Goal: Task Accomplishment & Management: Use online tool/utility

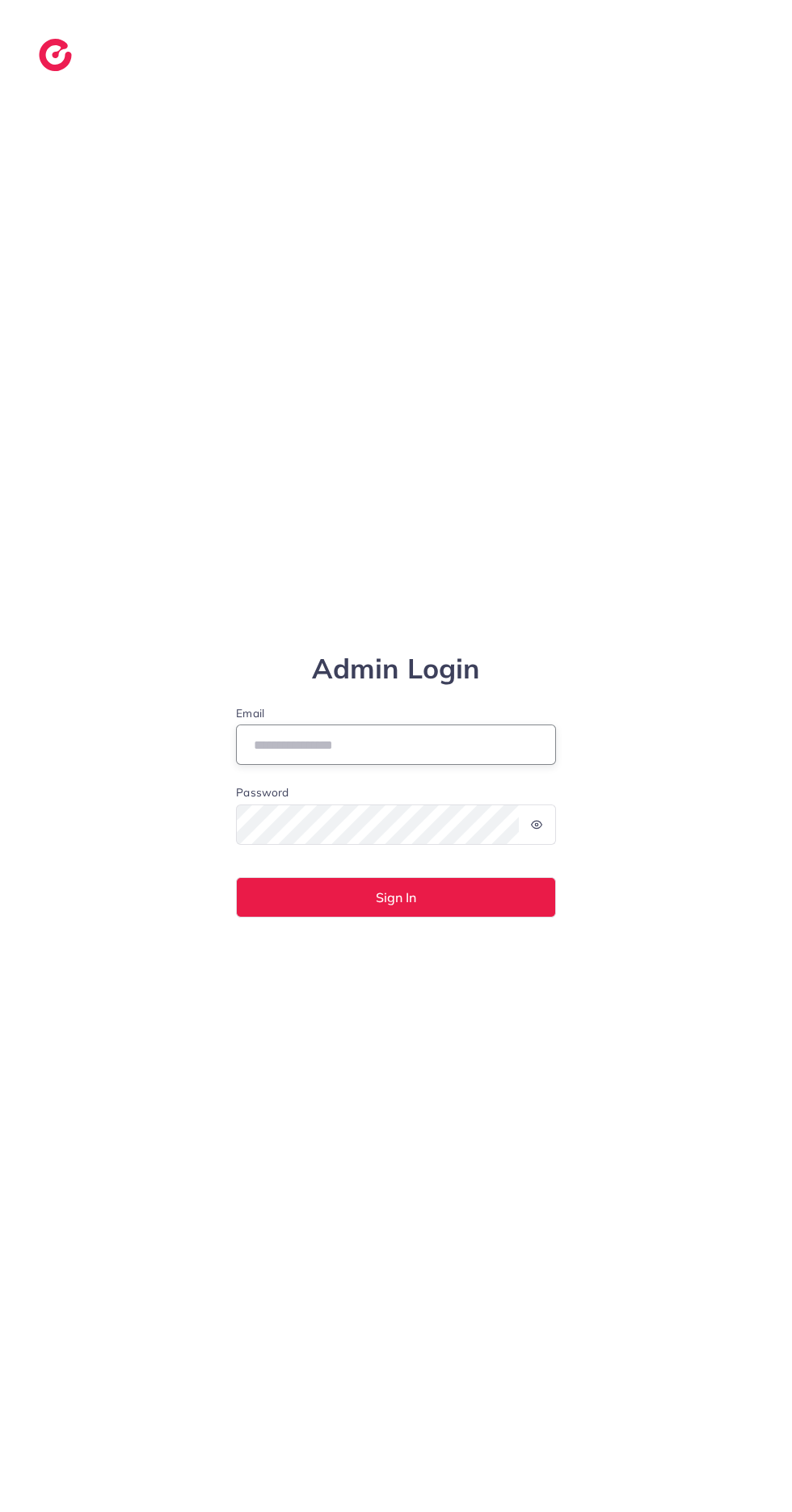
click at [417, 765] on input "Email" at bounding box center [396, 744] width 320 height 41
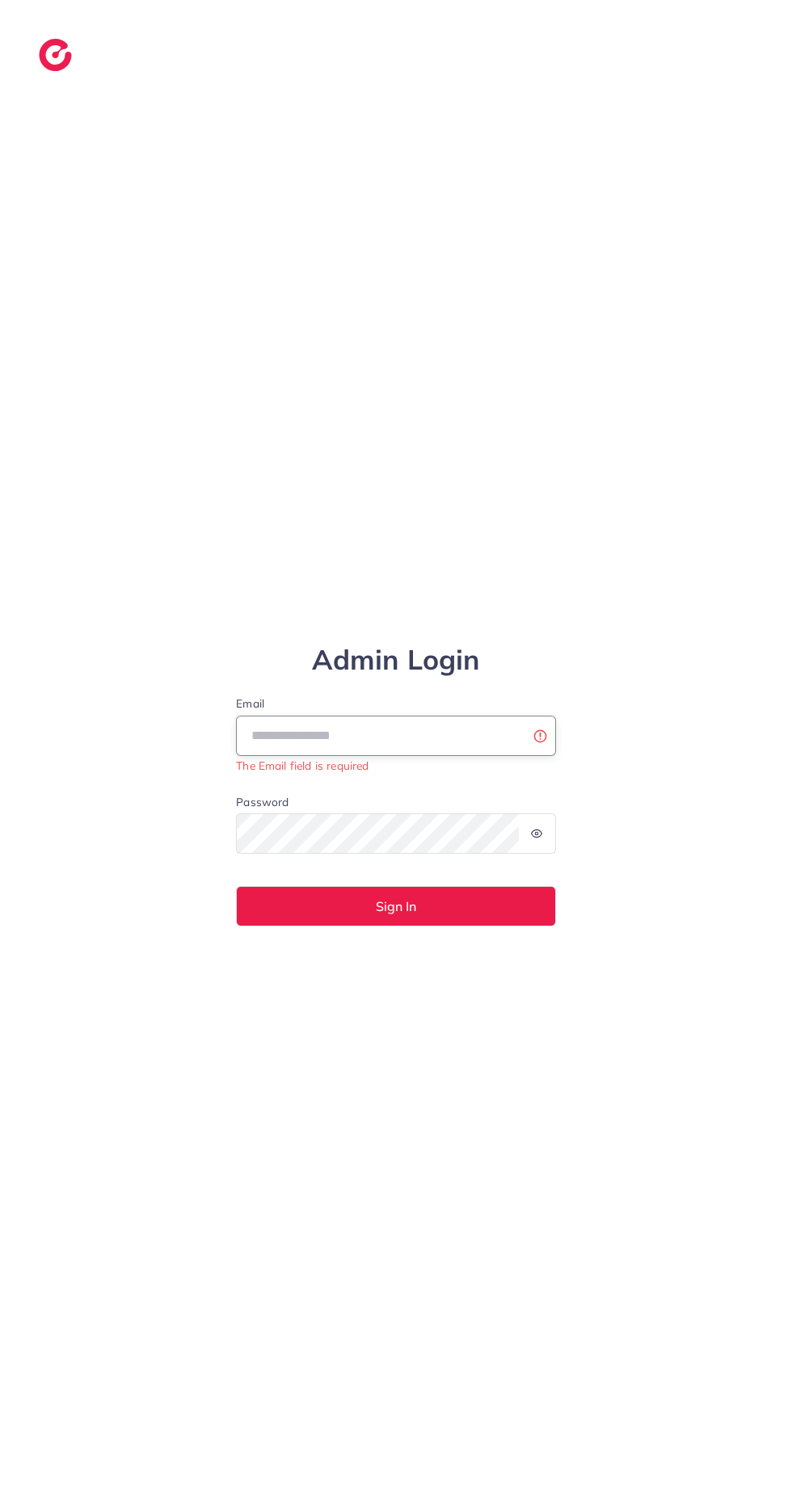
type input "**********"
click at [236, 886] on button "Sign In" at bounding box center [396, 906] width 320 height 41
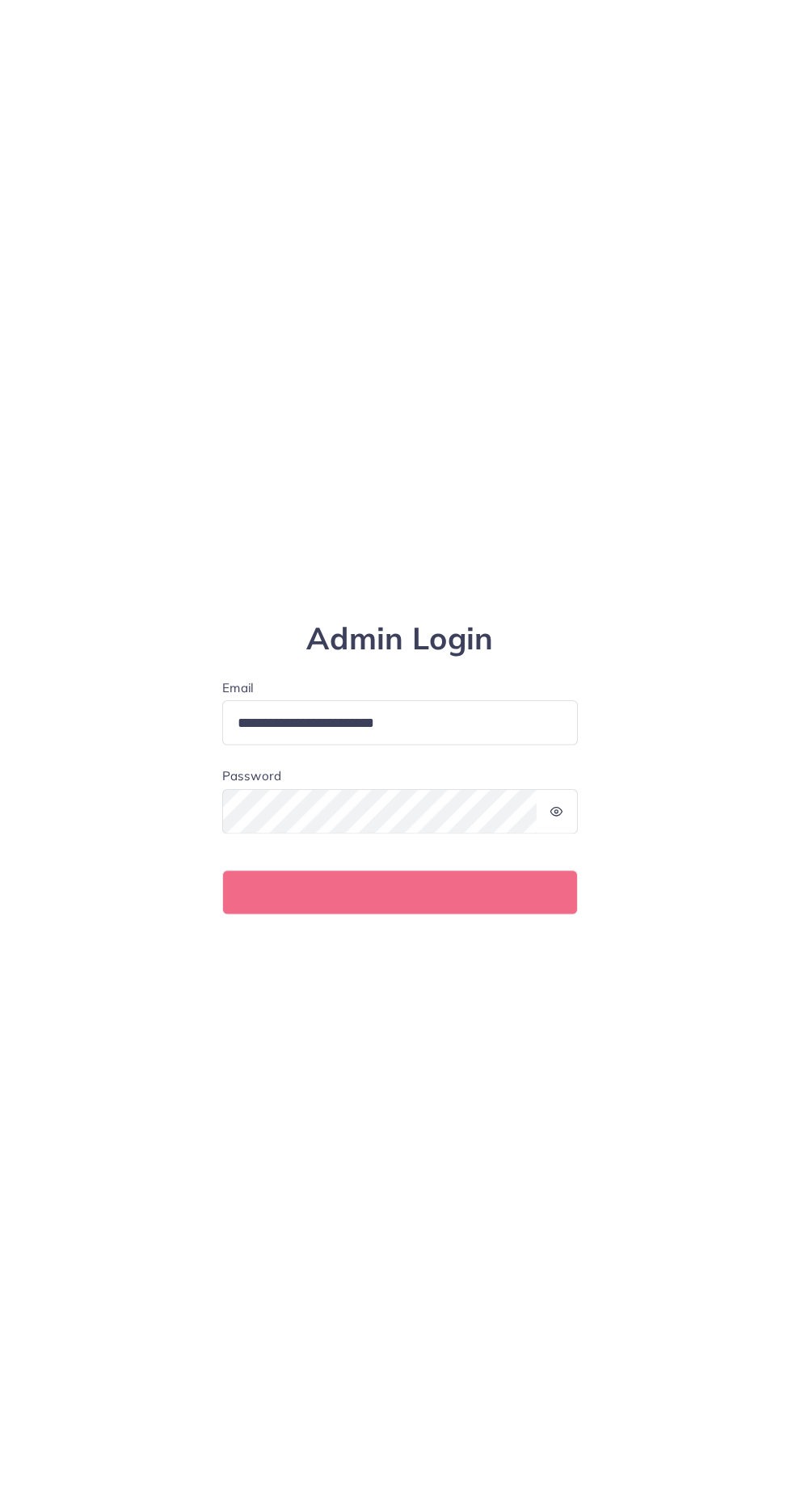
scroll to position [30, 0]
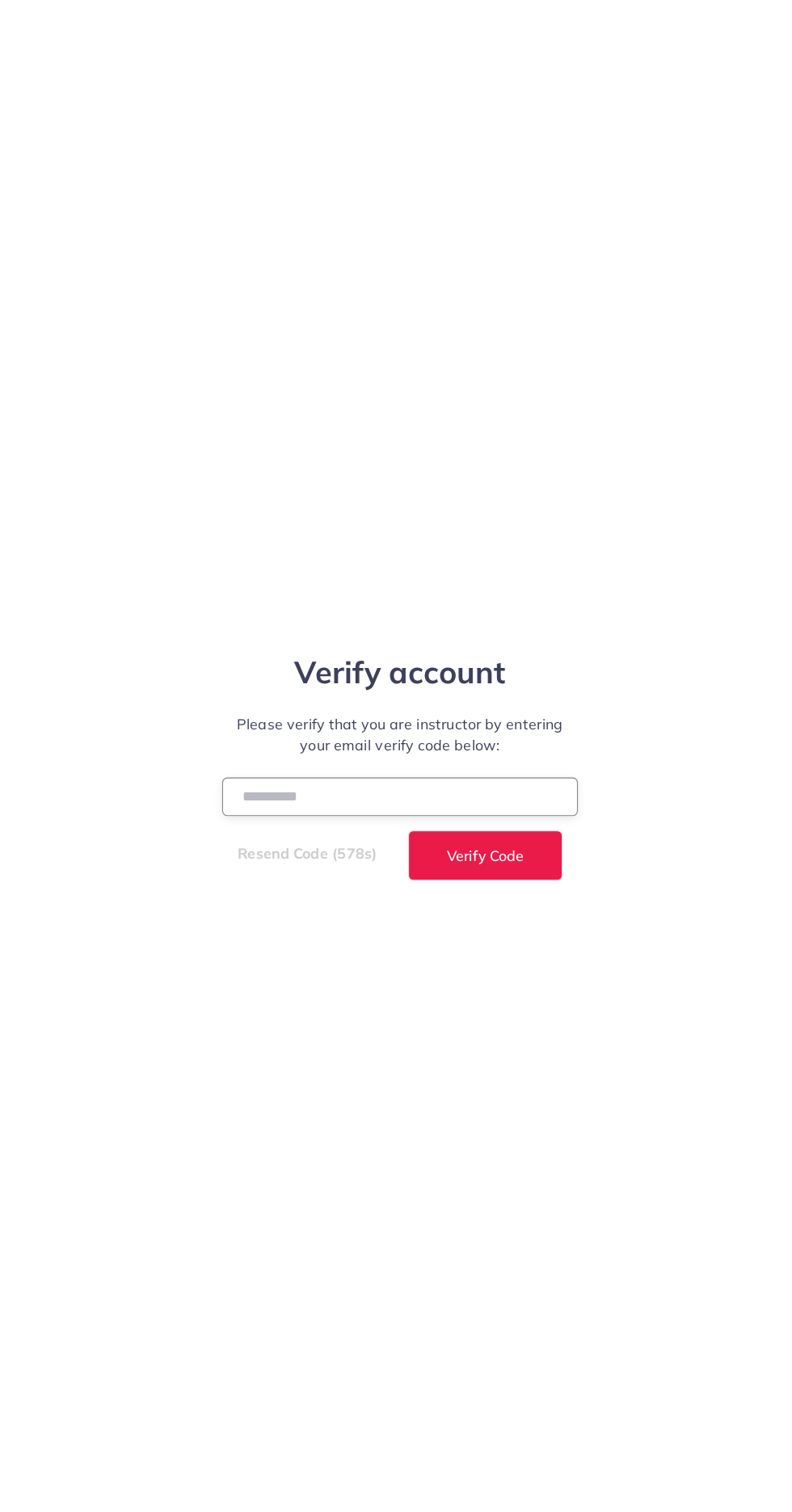
click at [391, 828] on input "number" at bounding box center [396, 811] width 320 height 35
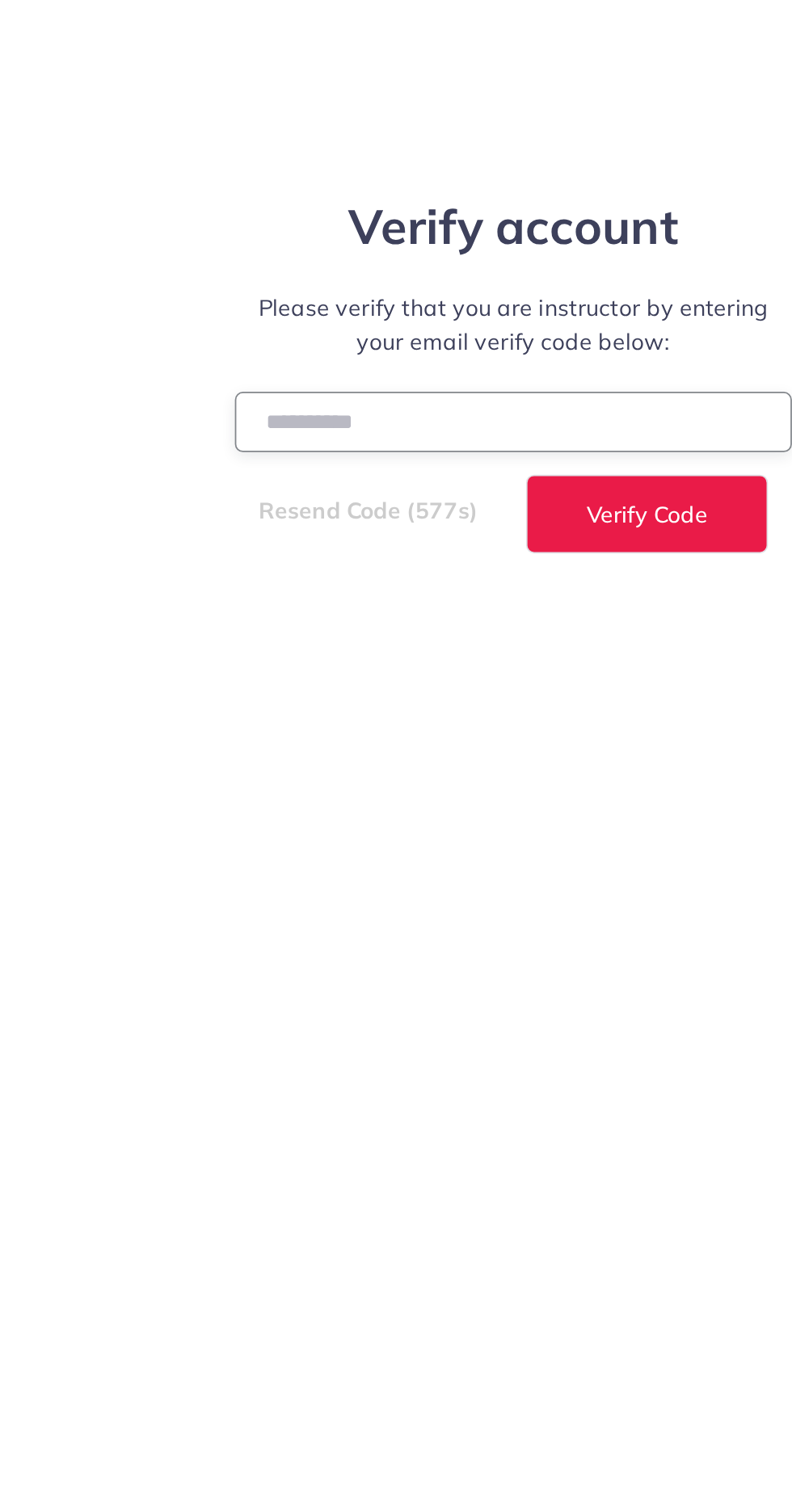
type input "******"
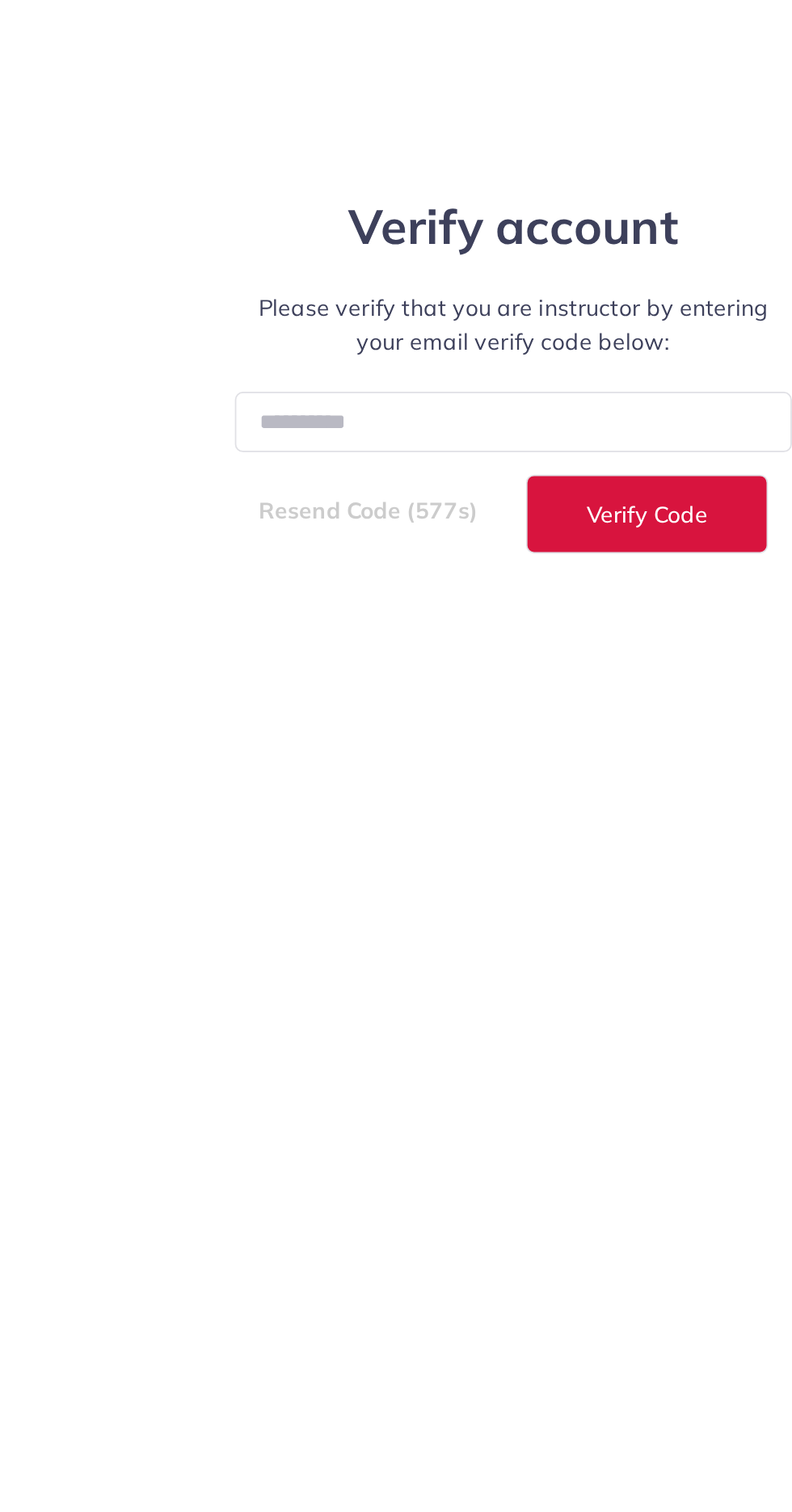
click at [489, 871] on span "Verify Code" at bounding box center [472, 864] width 69 height 13
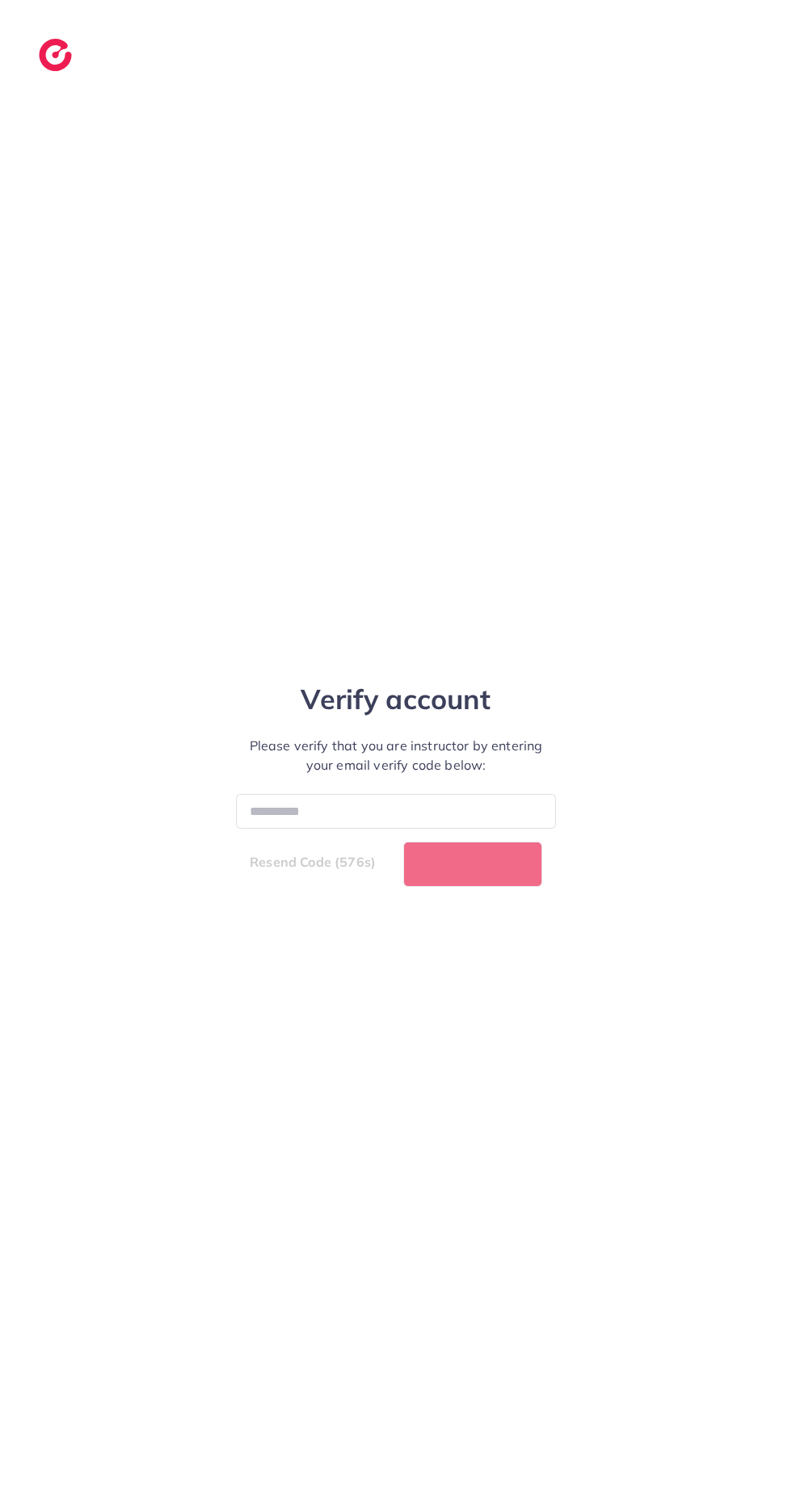
scroll to position [23, 0]
select select "*"
select select "****"
select select "*"
select select "****"
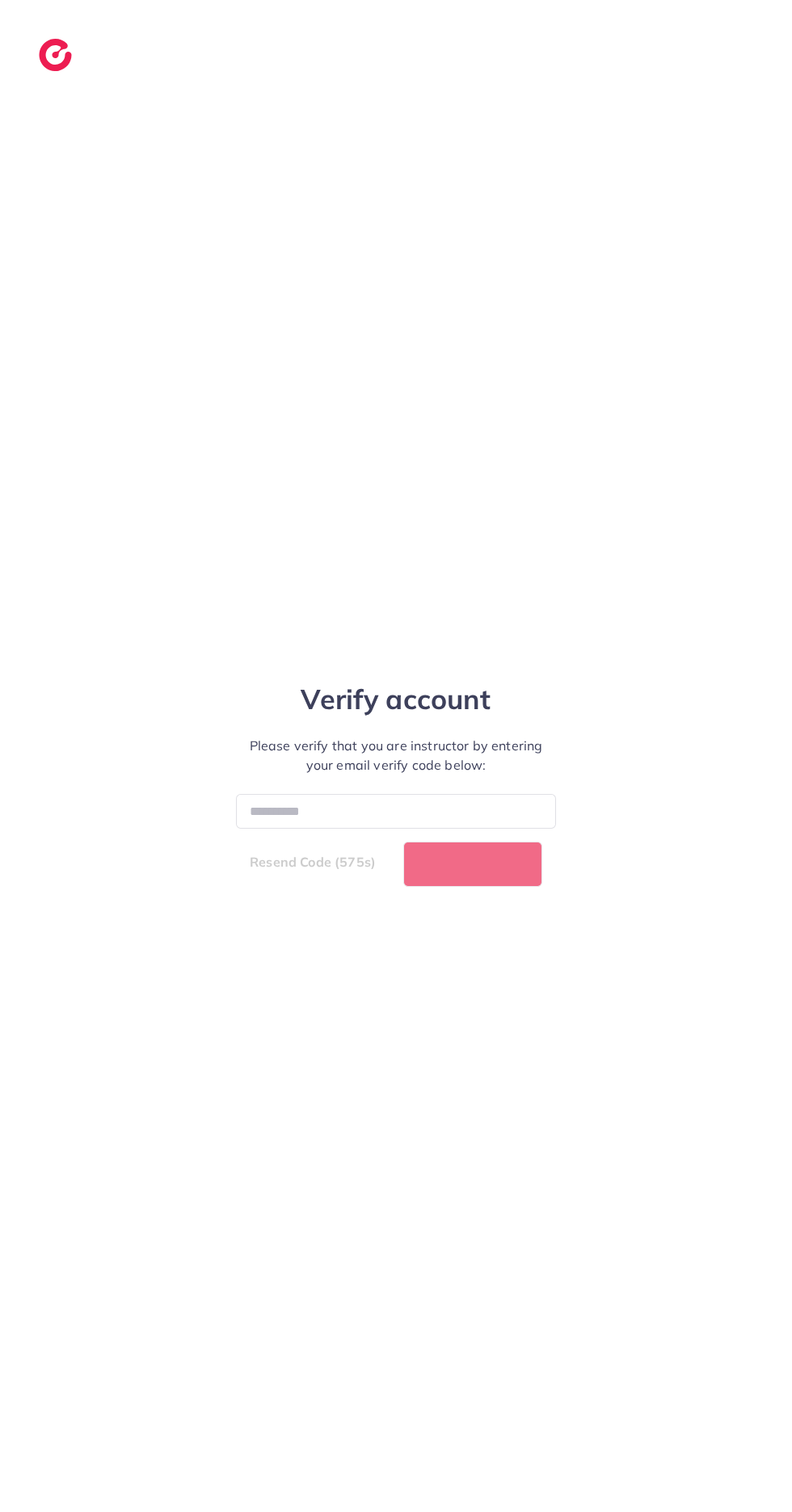
select select "*"
select select "****"
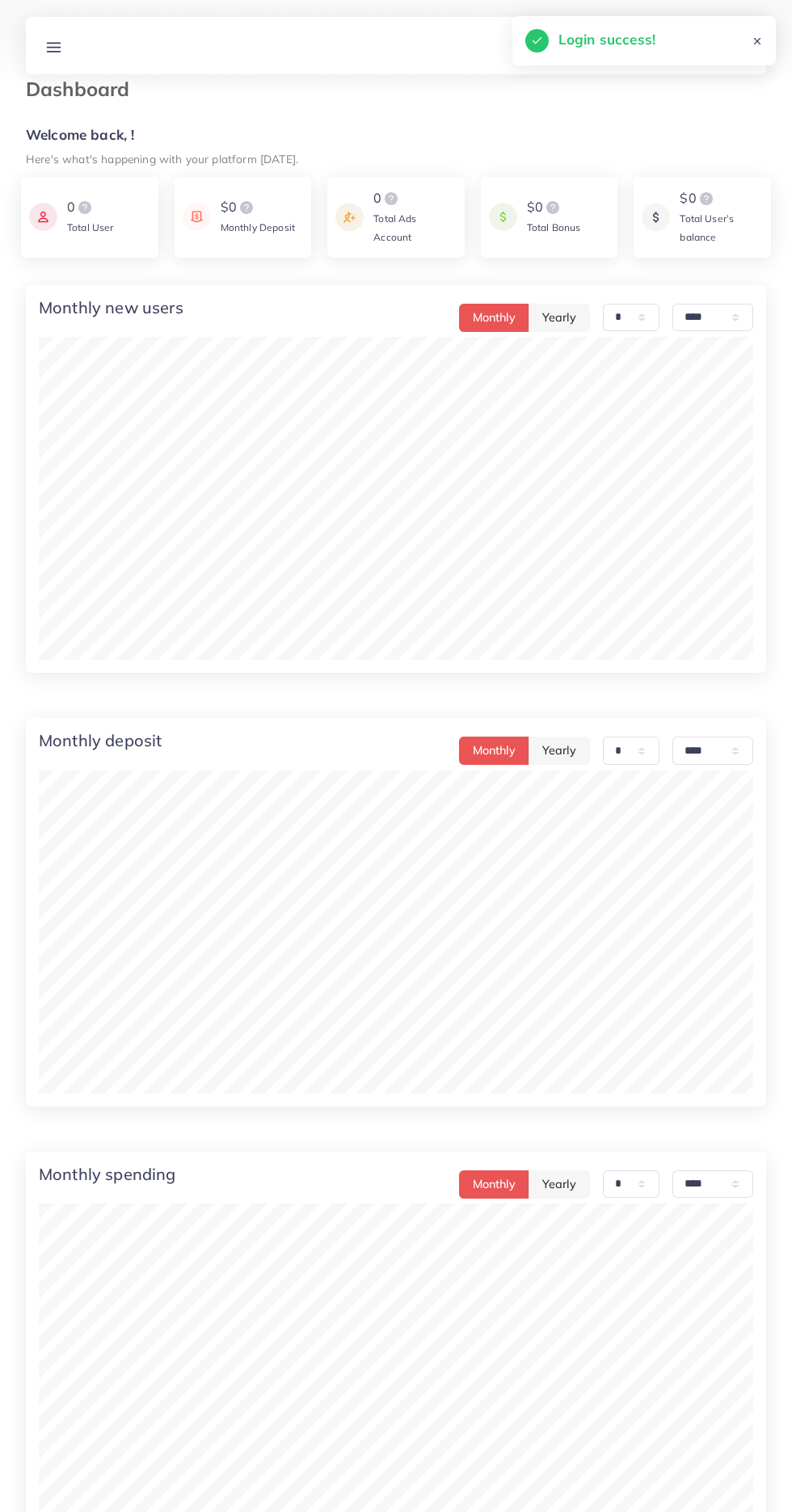
scroll to position [15, 0]
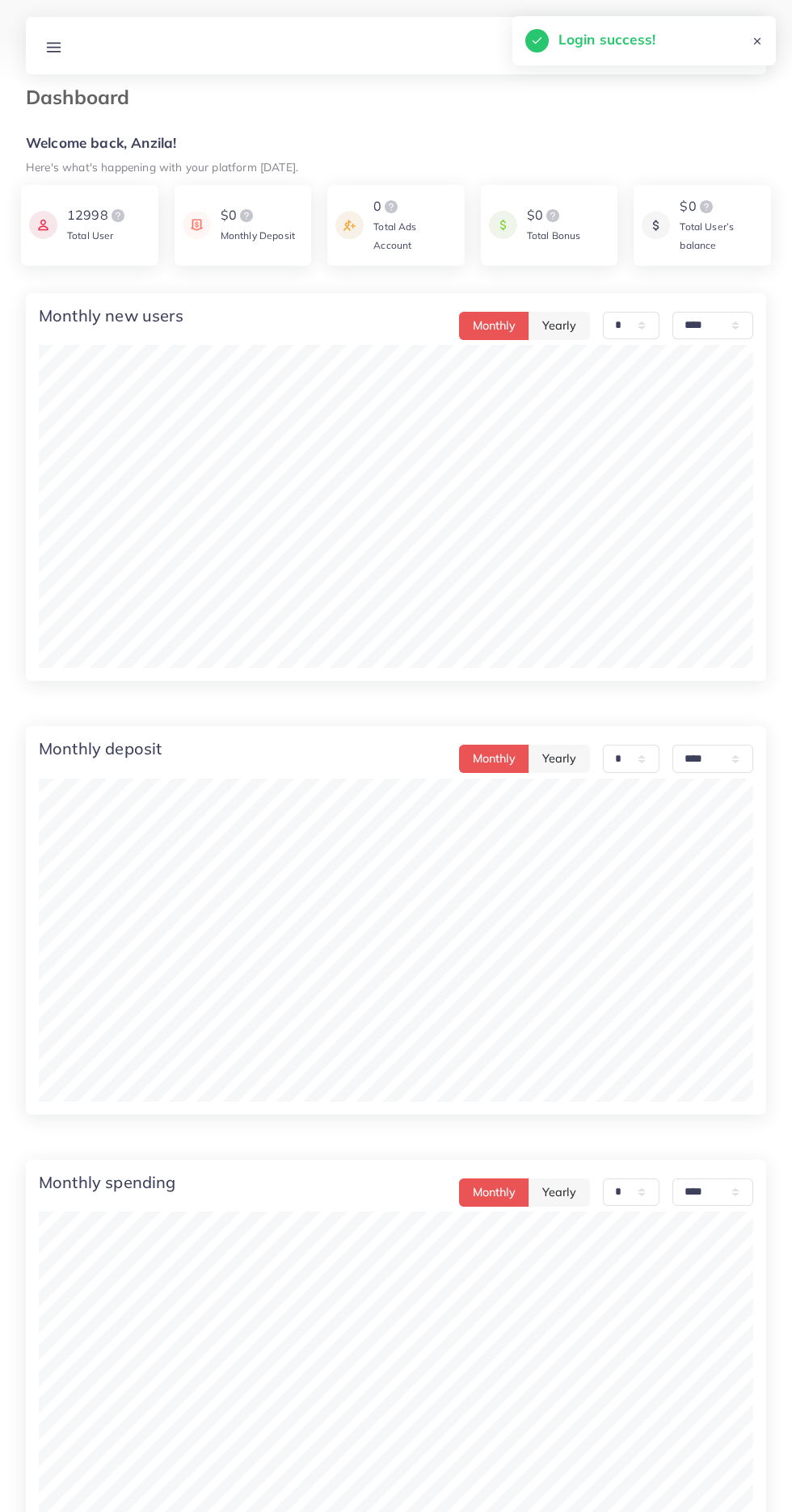
click at [53, 51] on line at bounding box center [54, 51] width 13 height 0
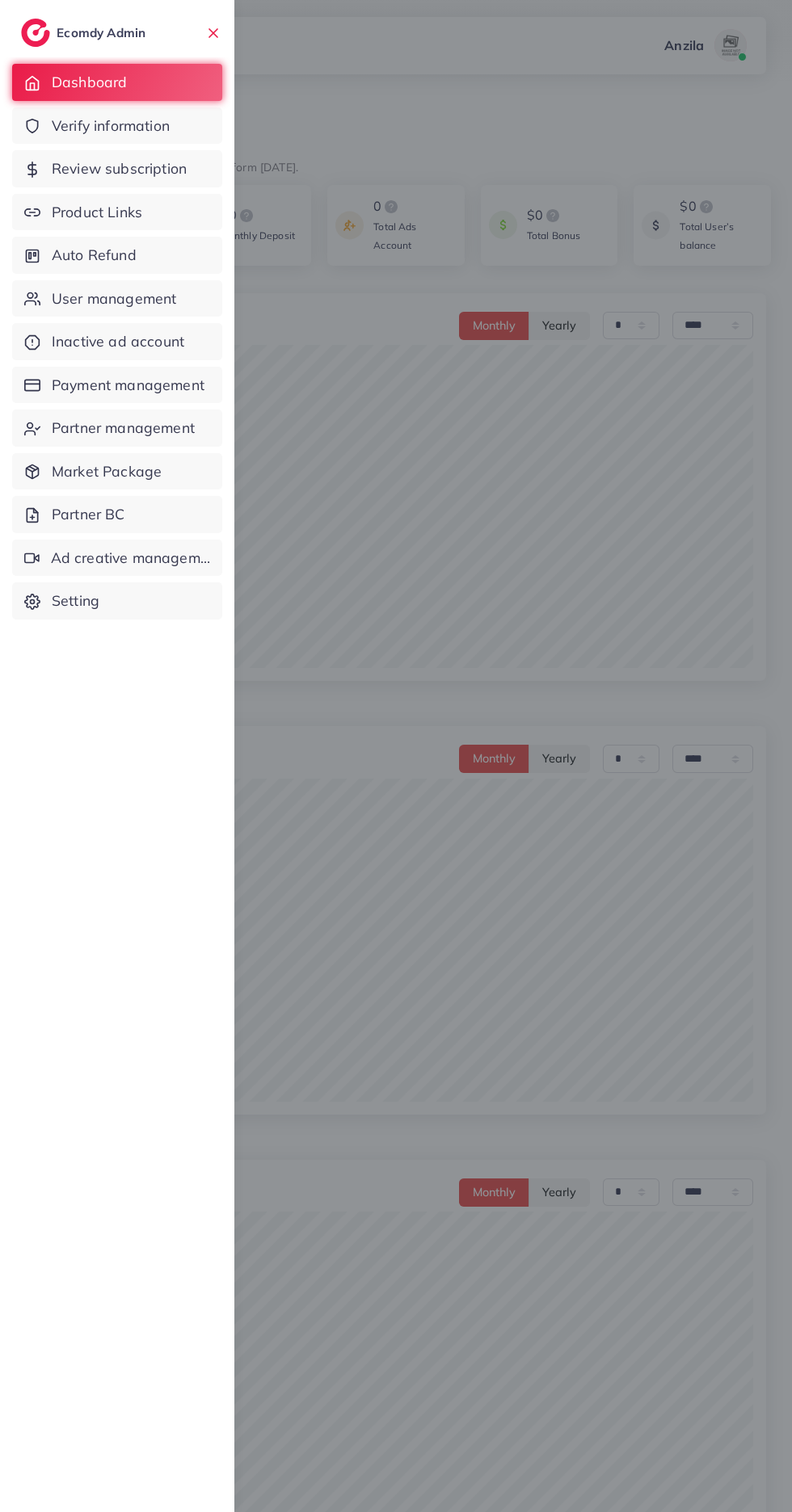
click at [50, 226] on link "Product Links" at bounding box center [117, 212] width 210 height 37
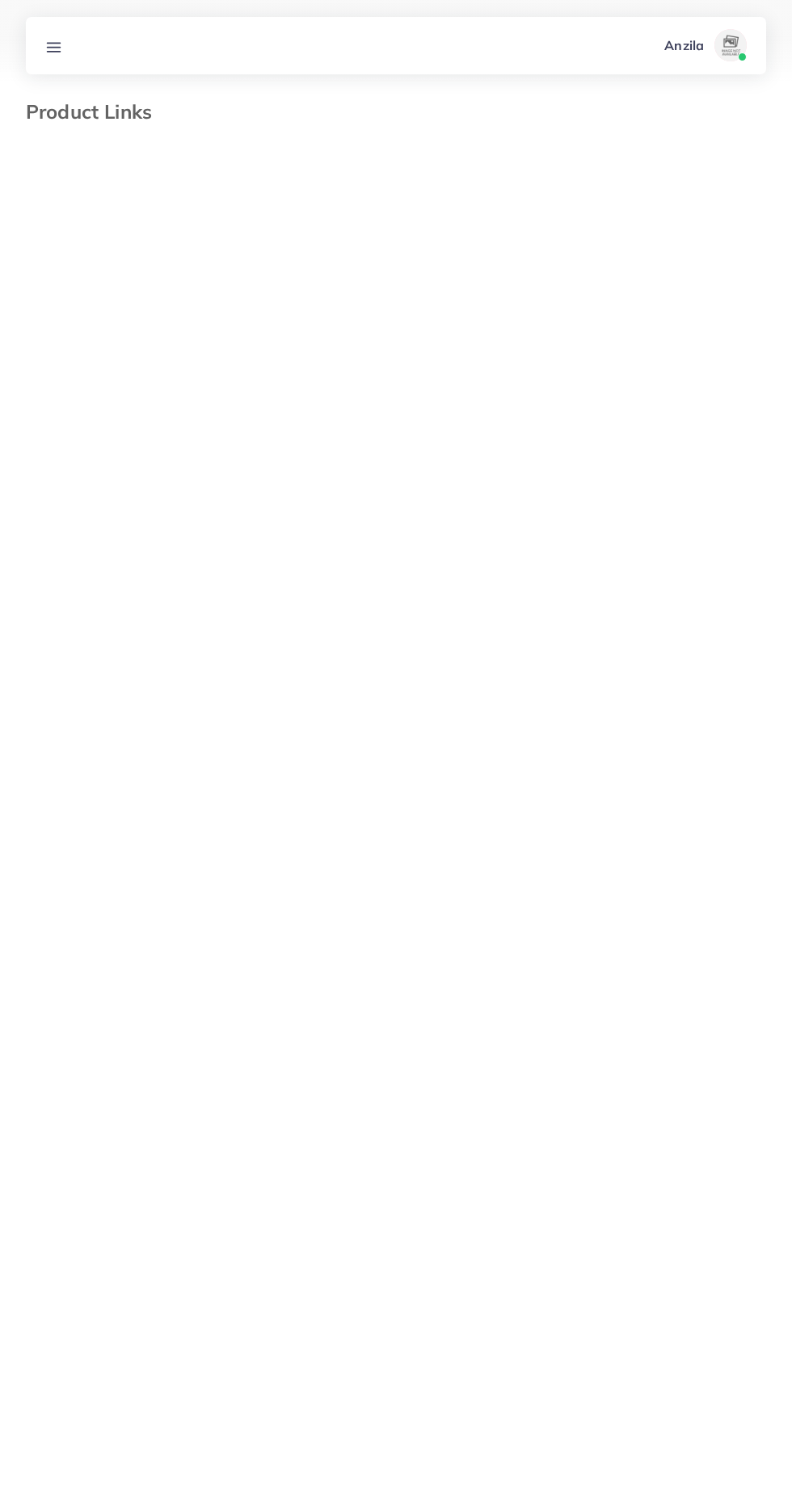
select select "*********"
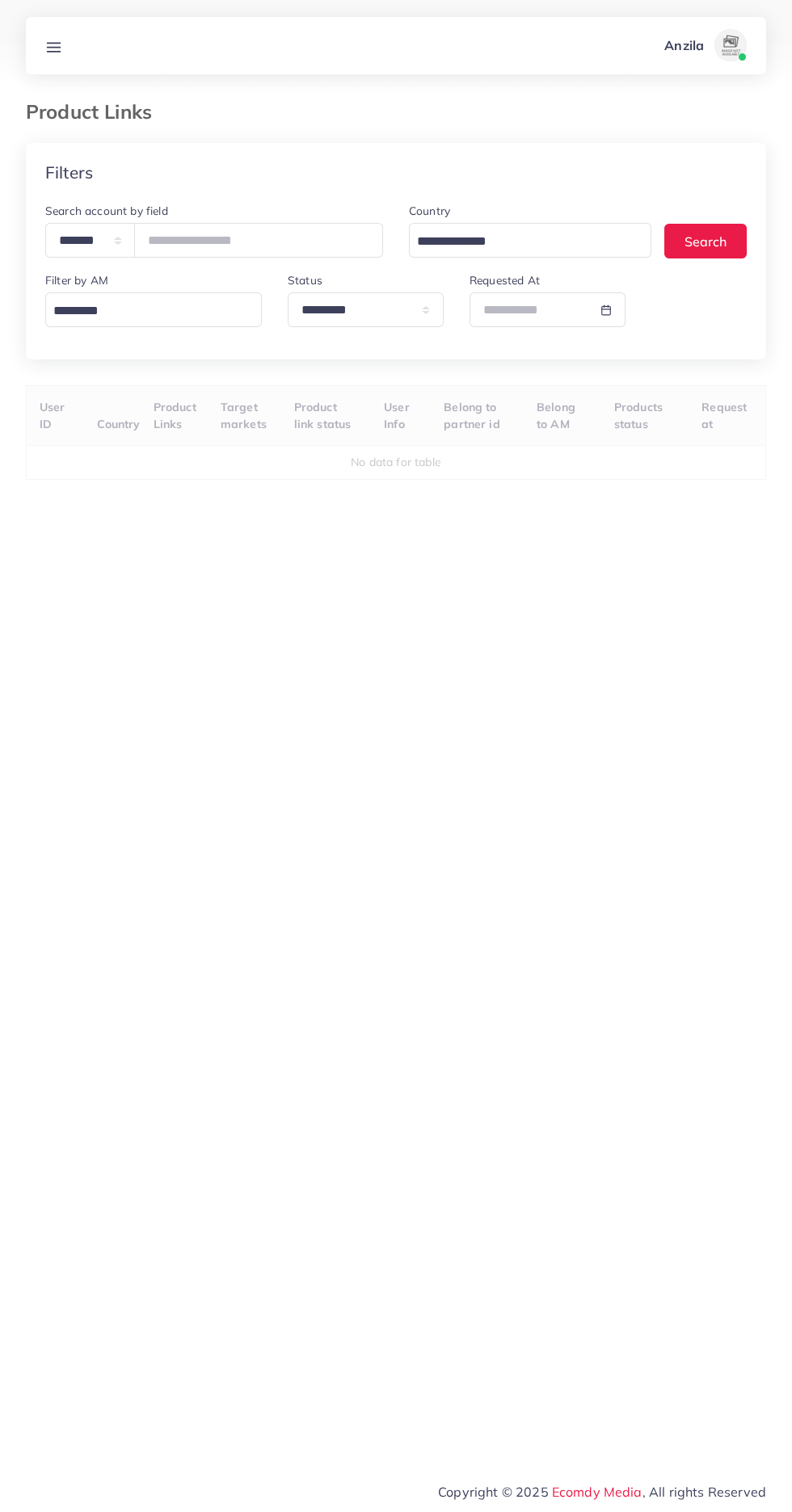
select select
select select "*********"
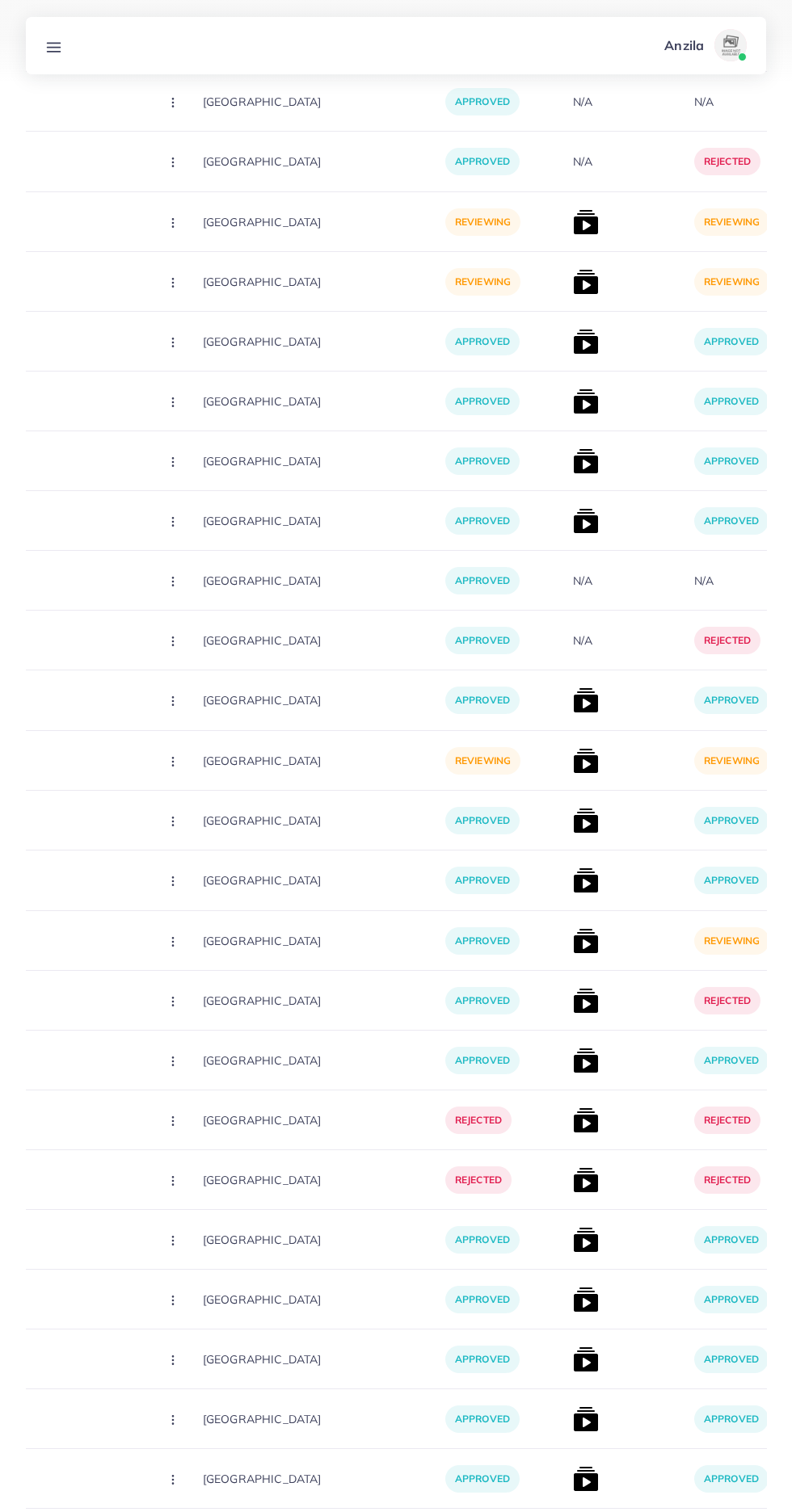
scroll to position [4887, 0]
click at [573, 943] on img at bounding box center [586, 943] width 26 height 26
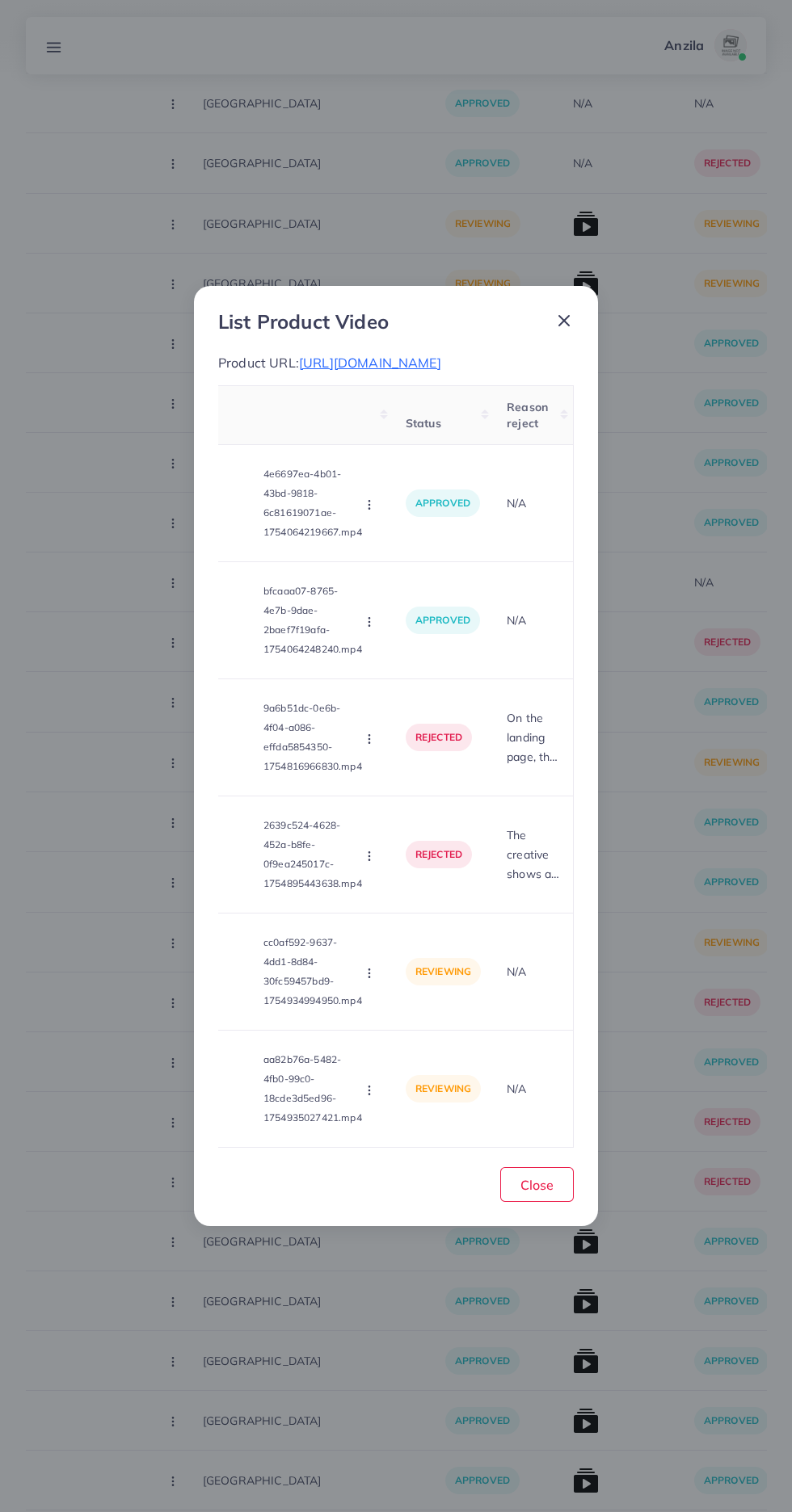
scroll to position [0, 0]
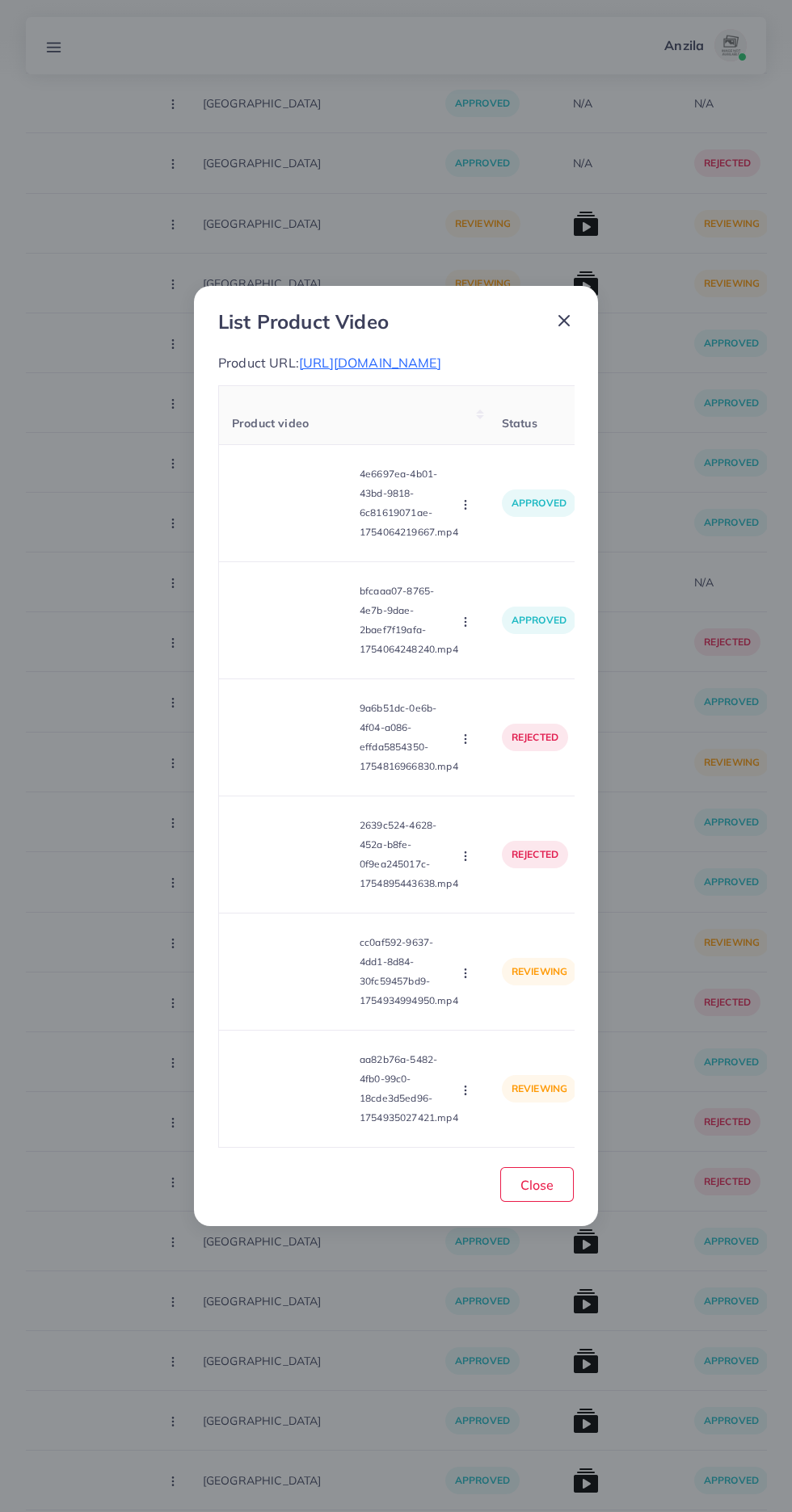
click at [306, 984] on video at bounding box center [293, 971] width 122 height 73
click at [300, 981] on icon at bounding box center [293, 971] width 26 height 26
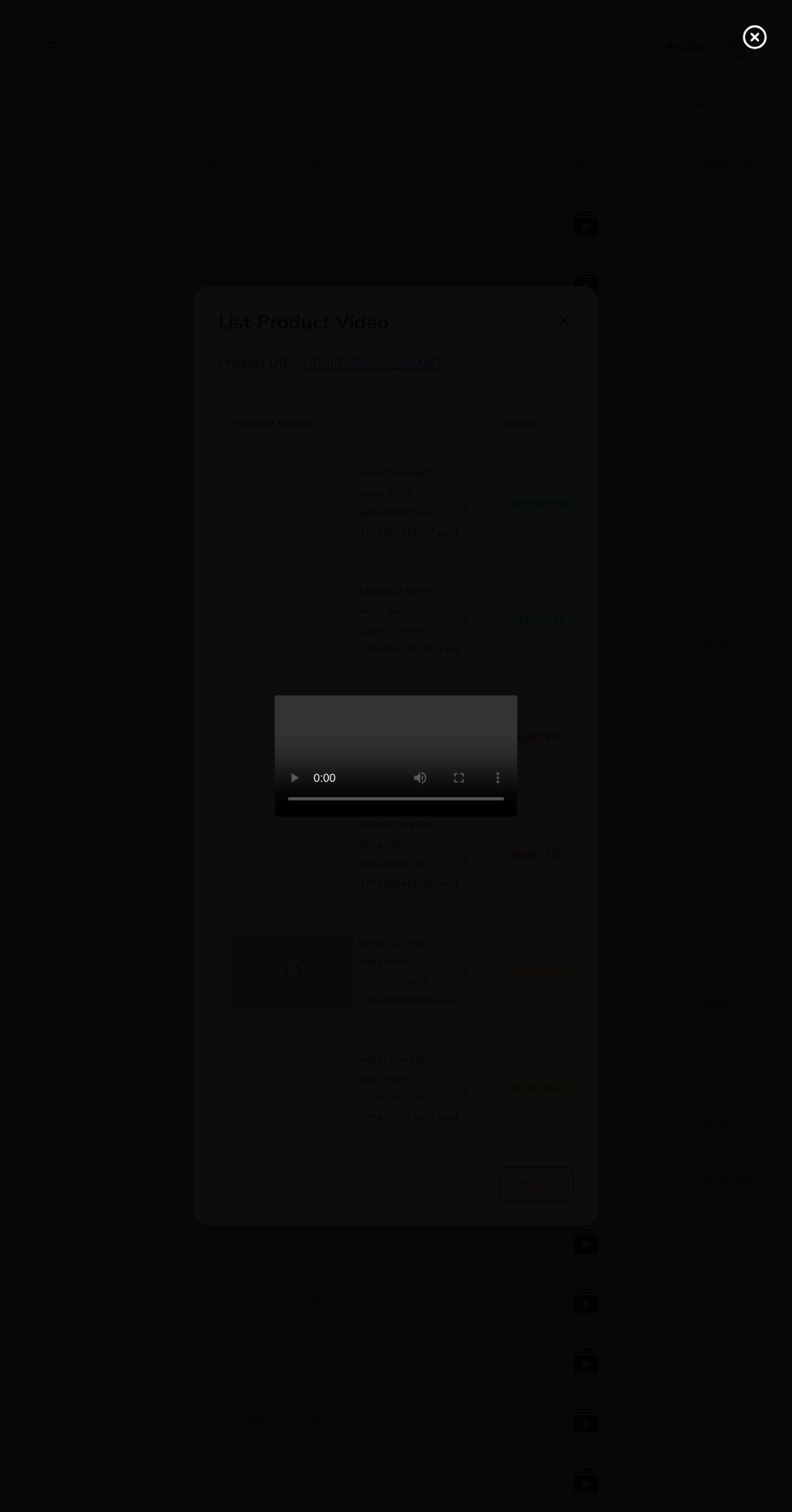
click at [755, 37] on line at bounding box center [754, 36] width 6 height 6
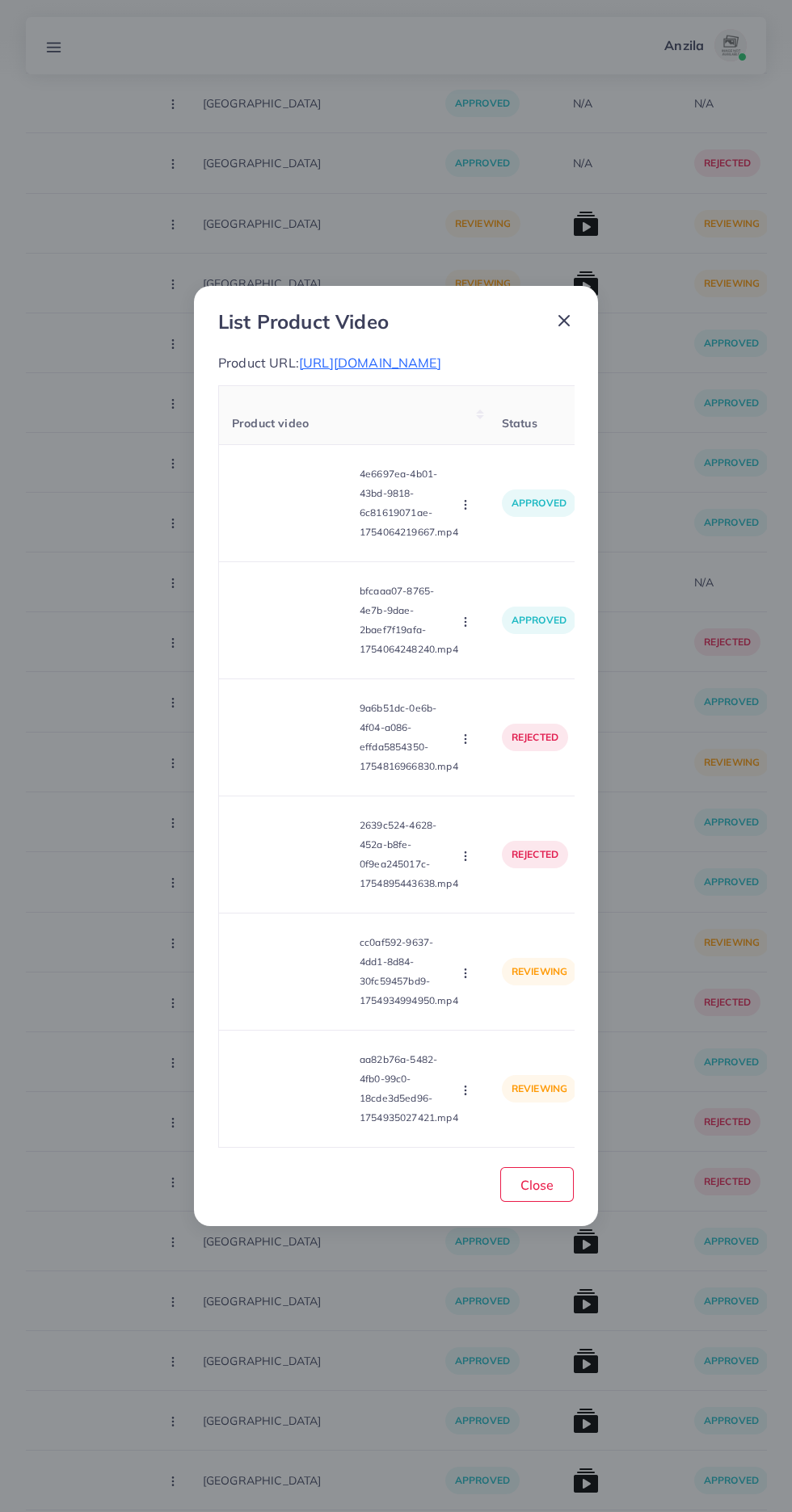
click at [310, 990] on video at bounding box center [293, 971] width 122 height 73
click at [309, 986] on div at bounding box center [293, 971] width 122 height 73
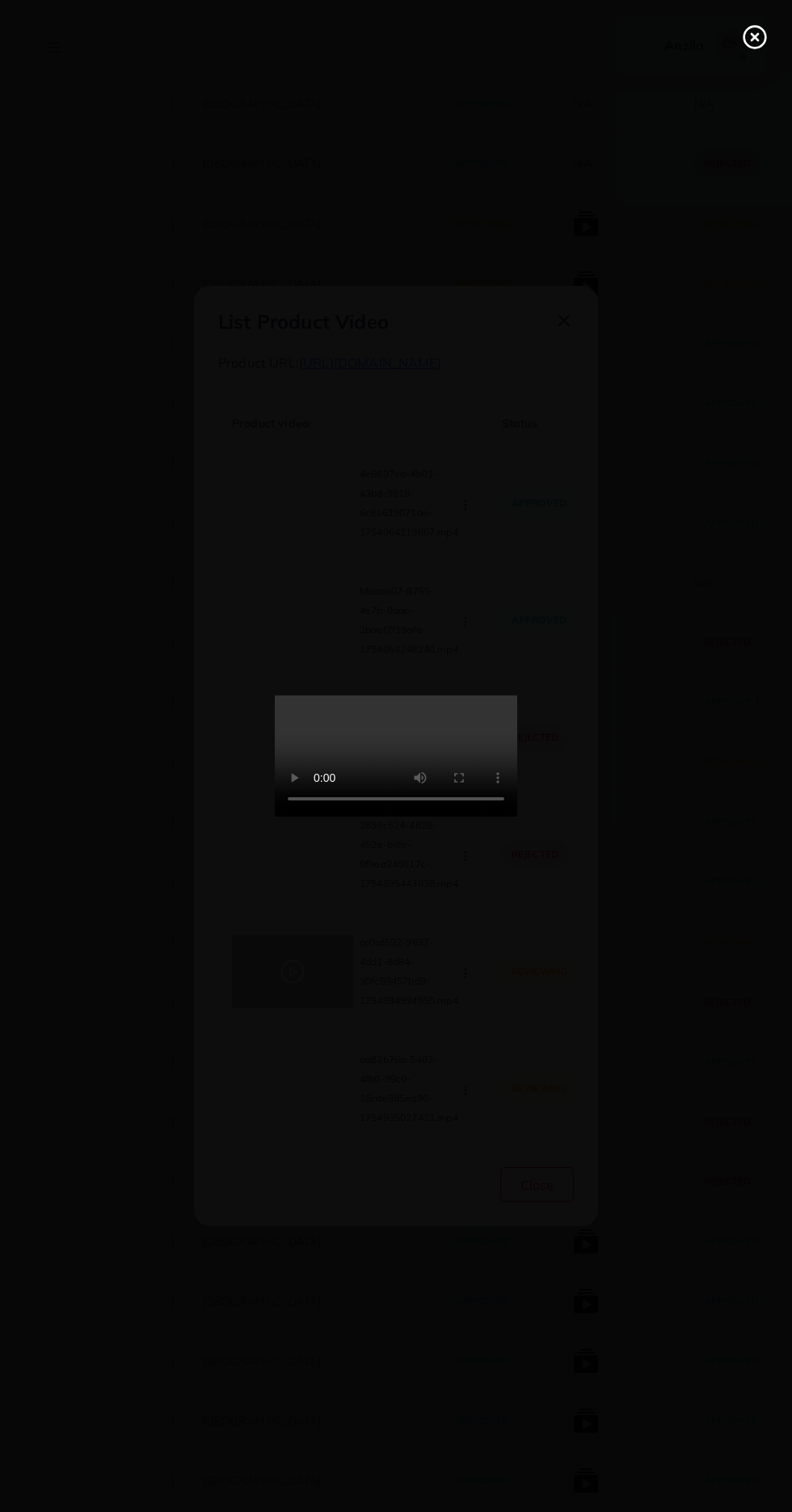
click at [755, 37] on line at bounding box center [754, 36] width 6 height 6
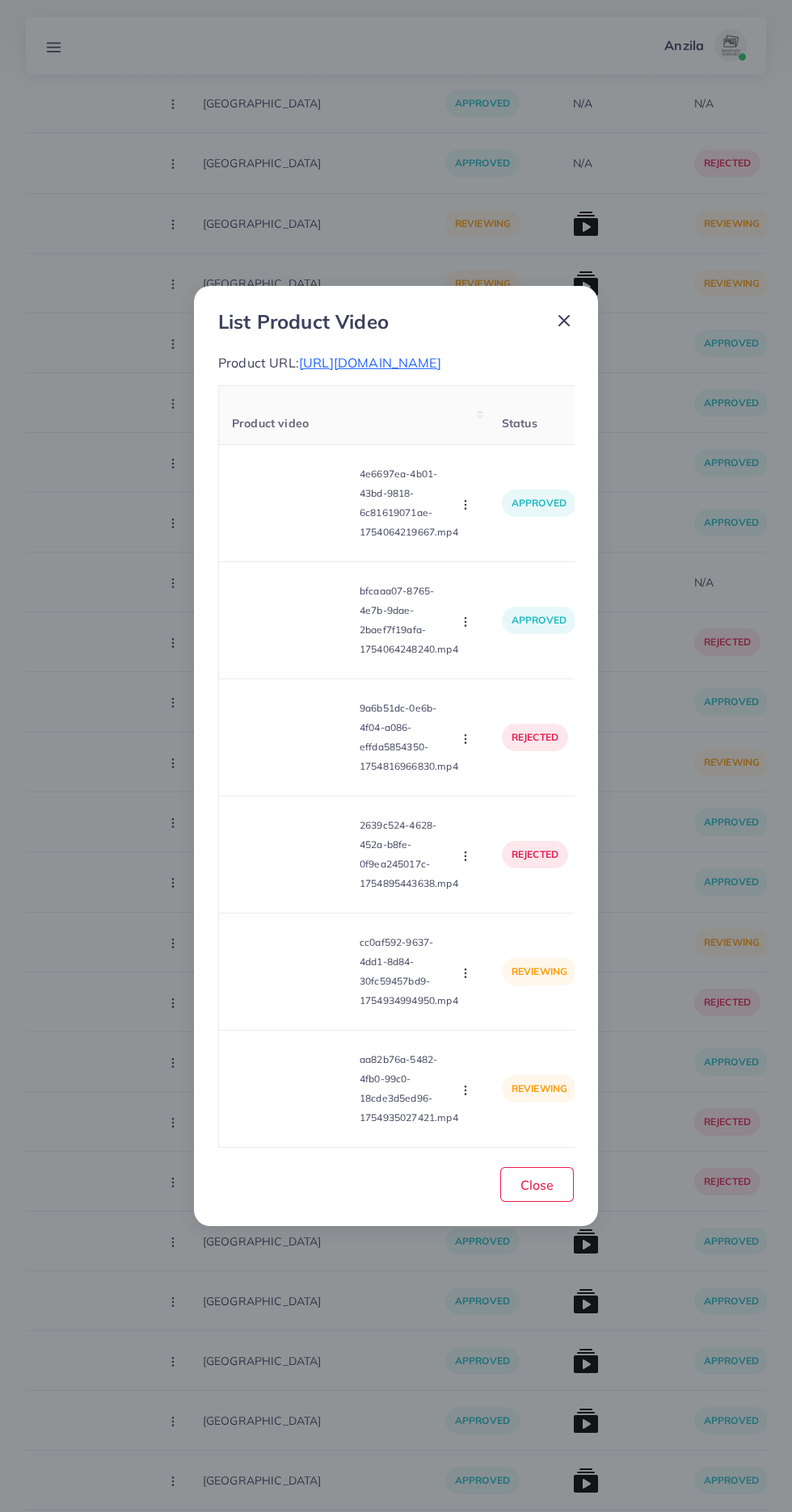
click at [472, 979] on icon "button" at bounding box center [465, 973] width 13 height 13
click at [510, 1019] on span "Approve" at bounding box center [499, 1010] width 53 height 16
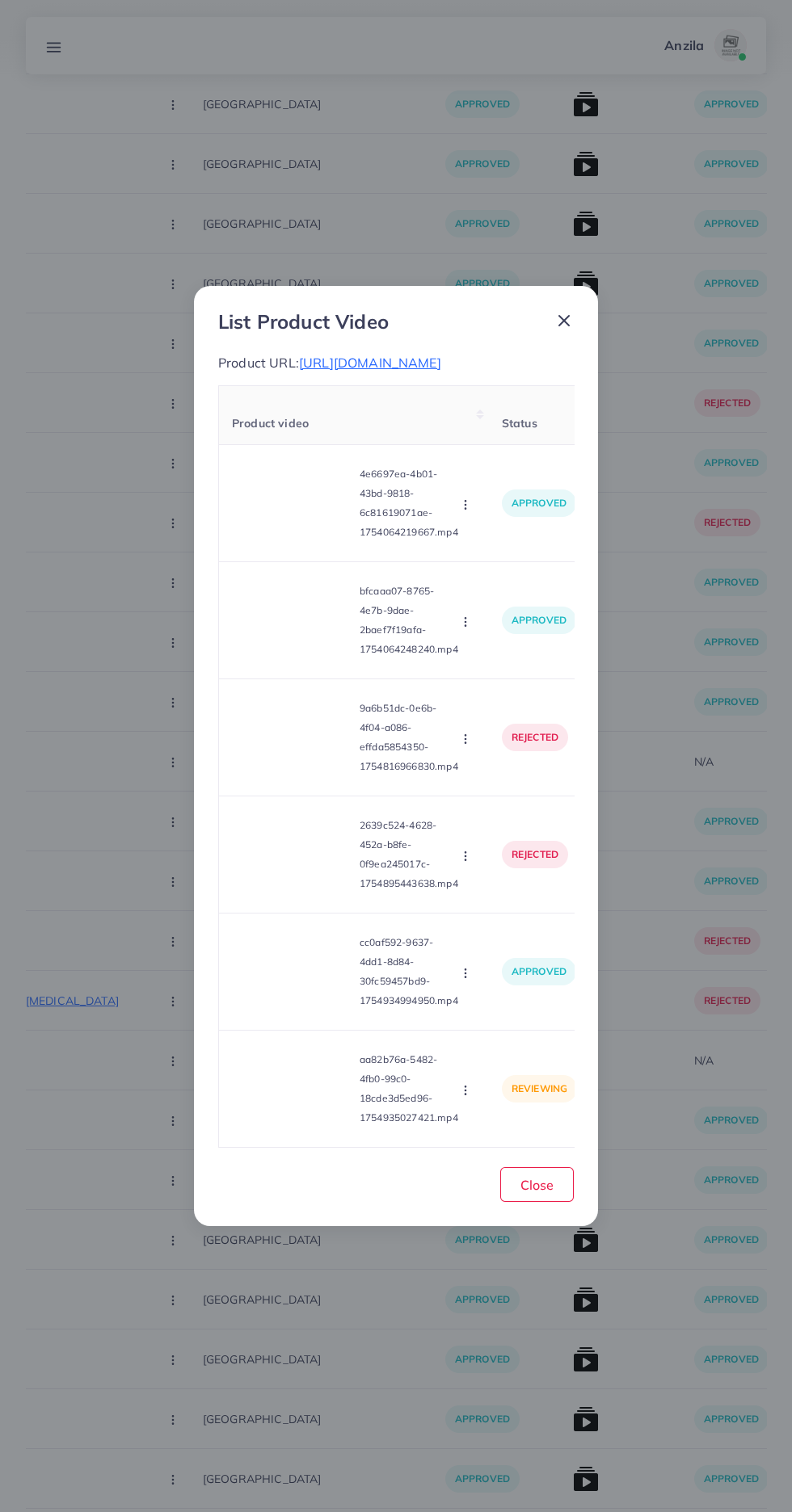
click at [300, 1106] on video at bounding box center [293, 1088] width 122 height 73
click at [281, 1118] on div at bounding box center [293, 1088] width 122 height 73
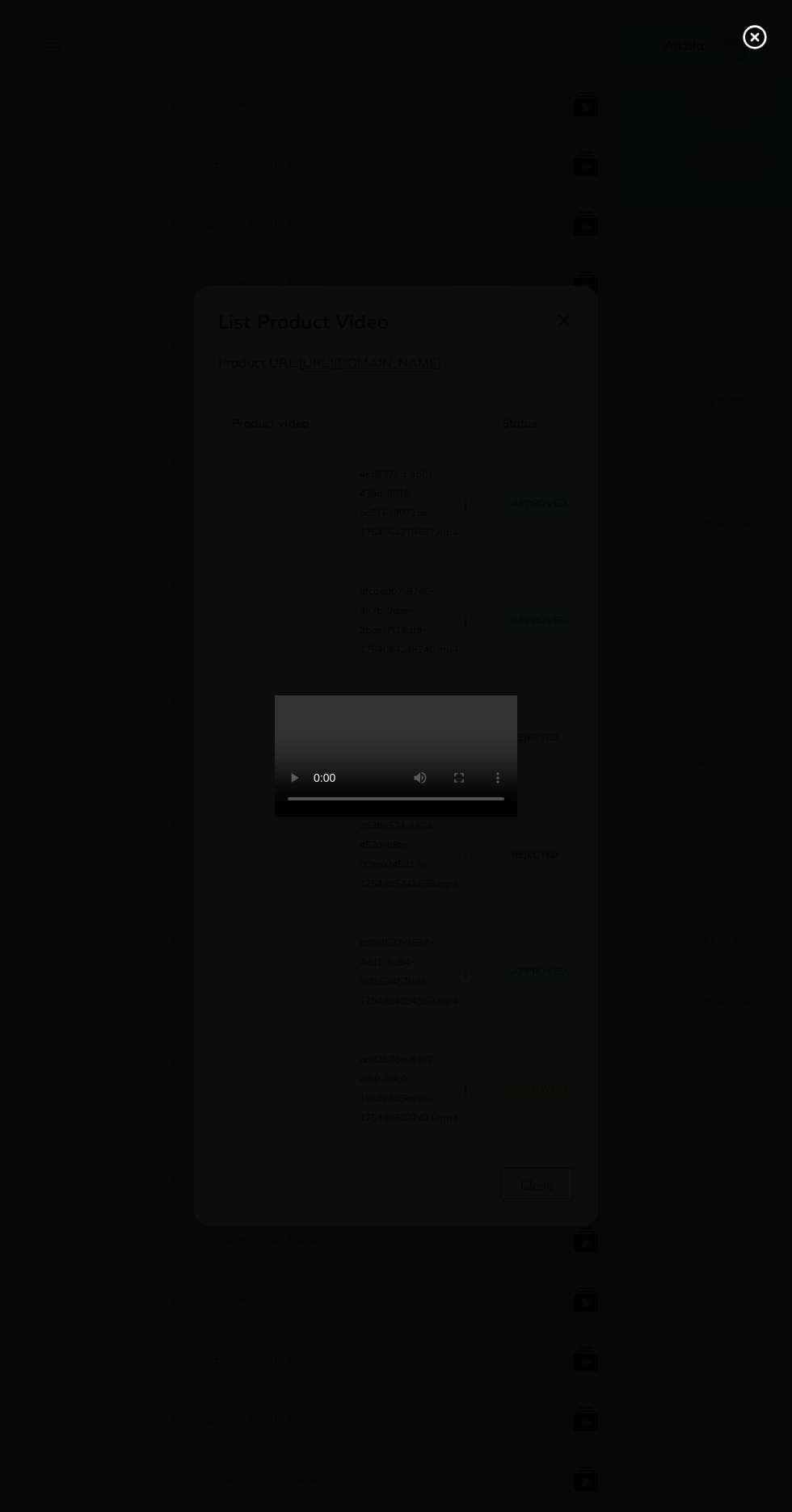
click at [758, 41] on line at bounding box center [754, 36] width 6 height 6
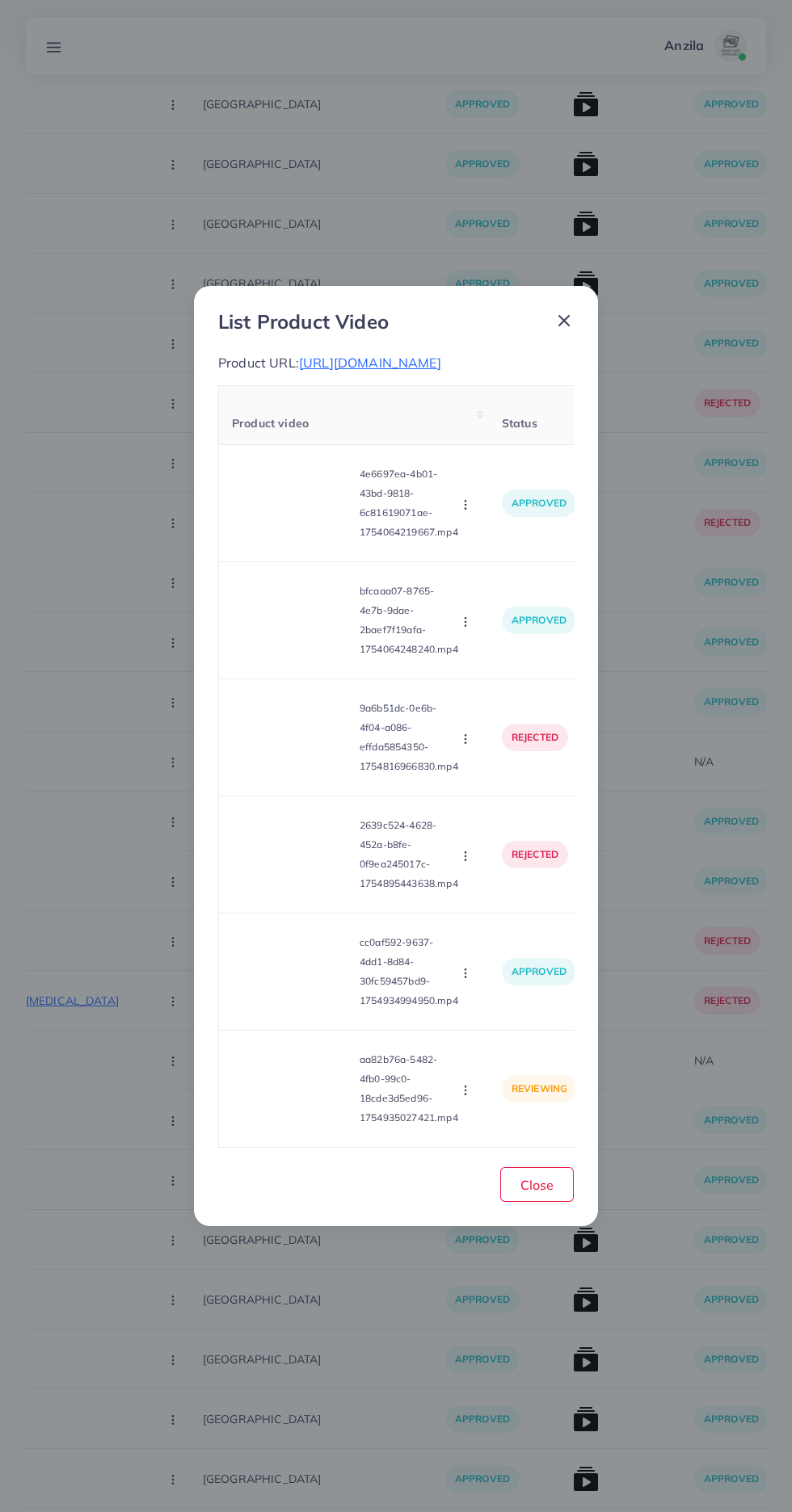
click at [472, 1092] on button "button" at bounding box center [466, 1089] width 17 height 16
click at [510, 1050] on link "Reject" at bounding box center [503, 1049] width 128 height 36
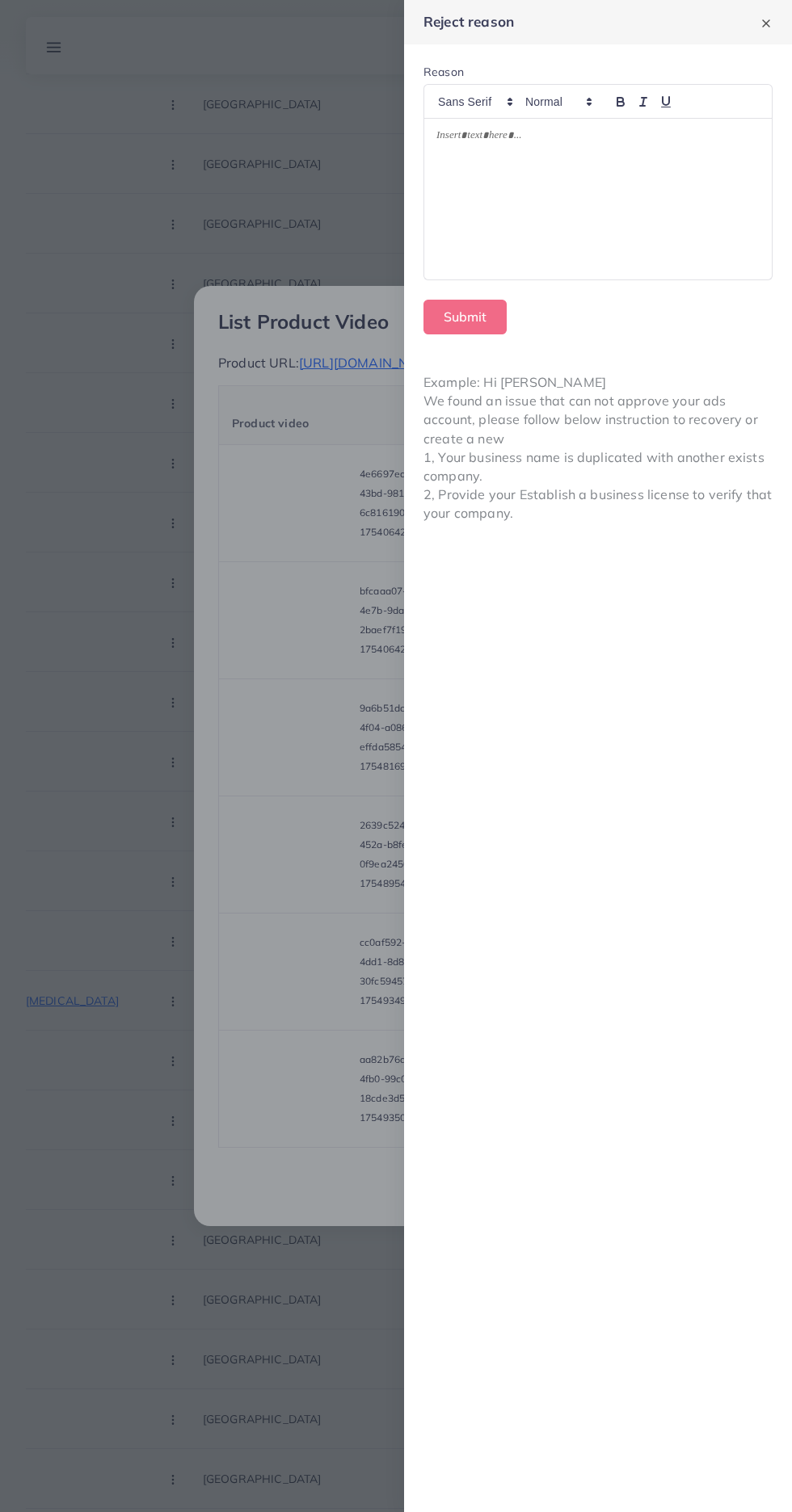
click at [408, 1183] on div "Reject reason Reason Submit Example: Hi [PERSON_NAME] We found an issue that ca…" at bounding box center [597, 756] width 388 height 1512
click at [359, 1177] on div at bounding box center [396, 756] width 792 height 1512
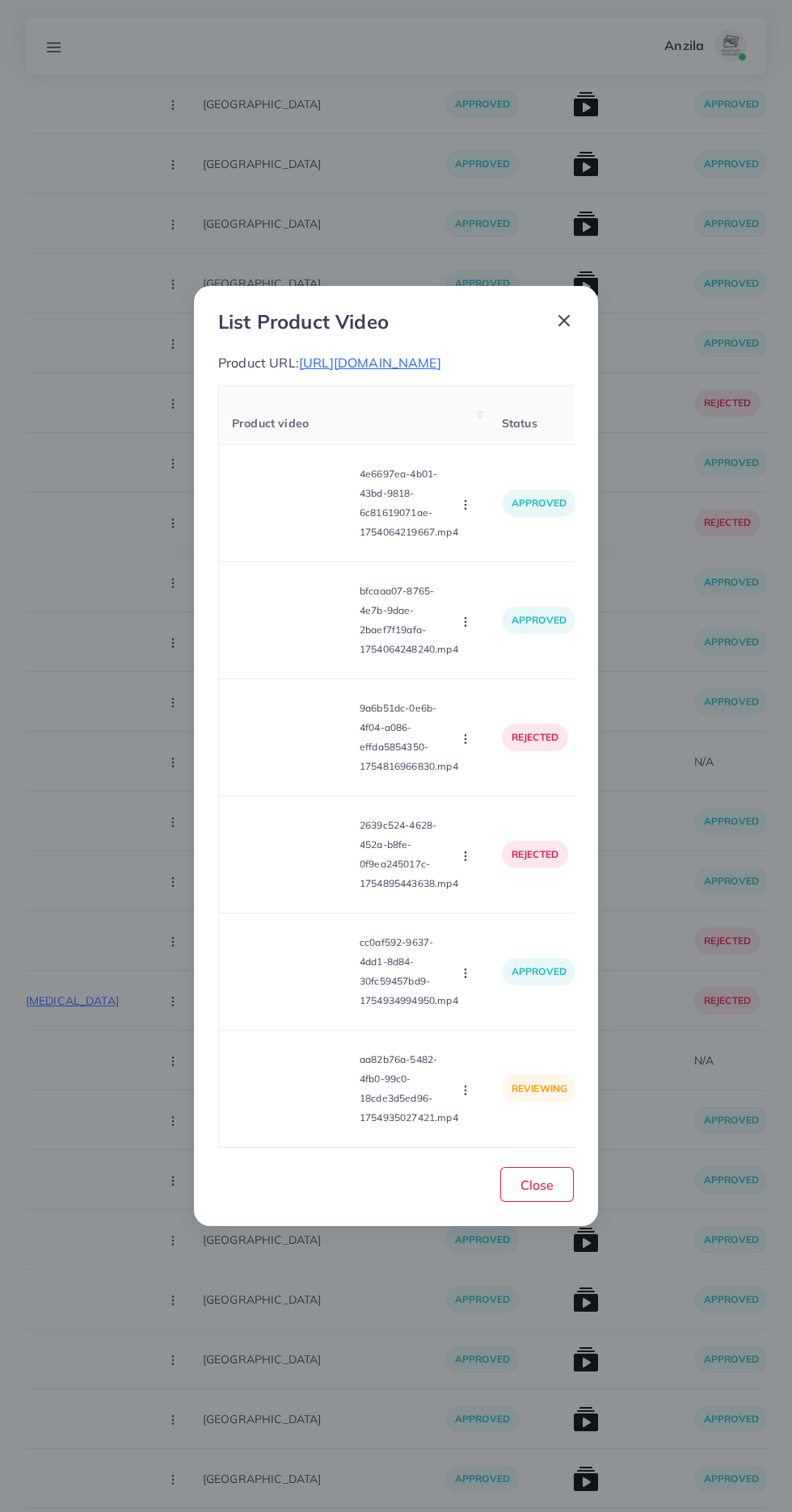
click at [468, 1096] on icon "button" at bounding box center [465, 1089] width 13 height 13
click at [485, 1032] on link "Approve" at bounding box center [503, 1014] width 128 height 36
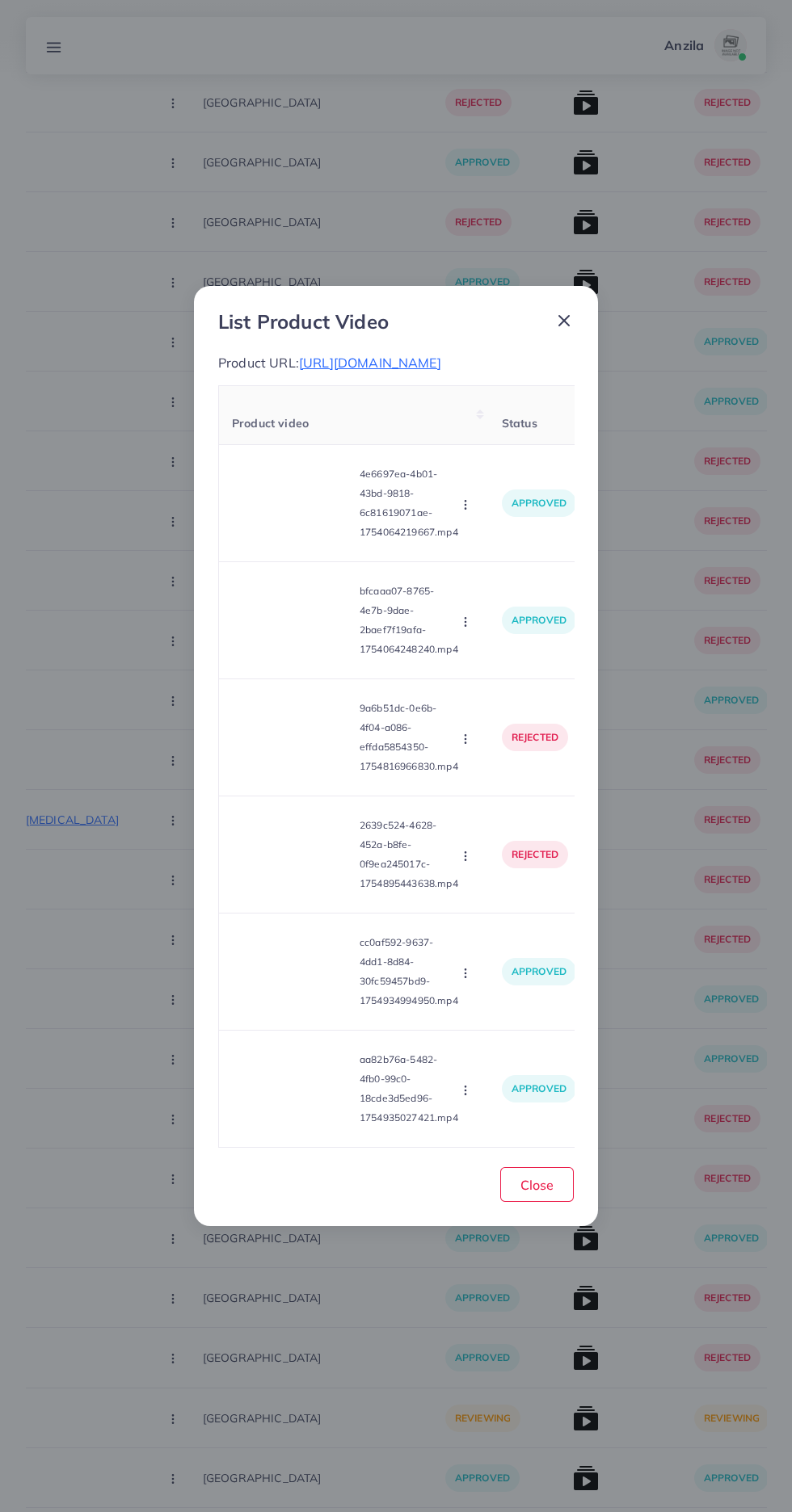
scroll to position [8651, 0]
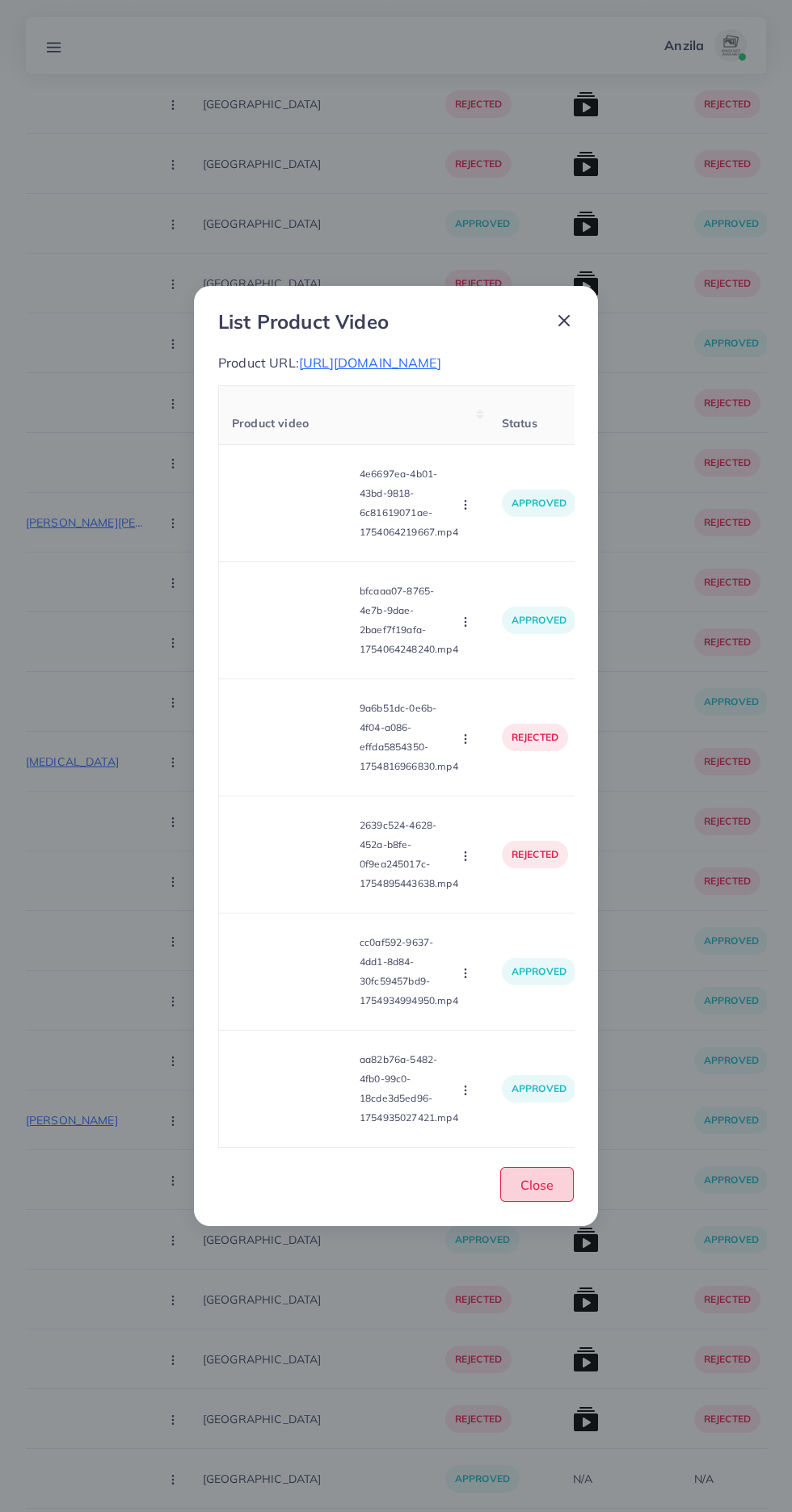
click at [538, 1187] on span "Close" at bounding box center [537, 1184] width 33 height 16
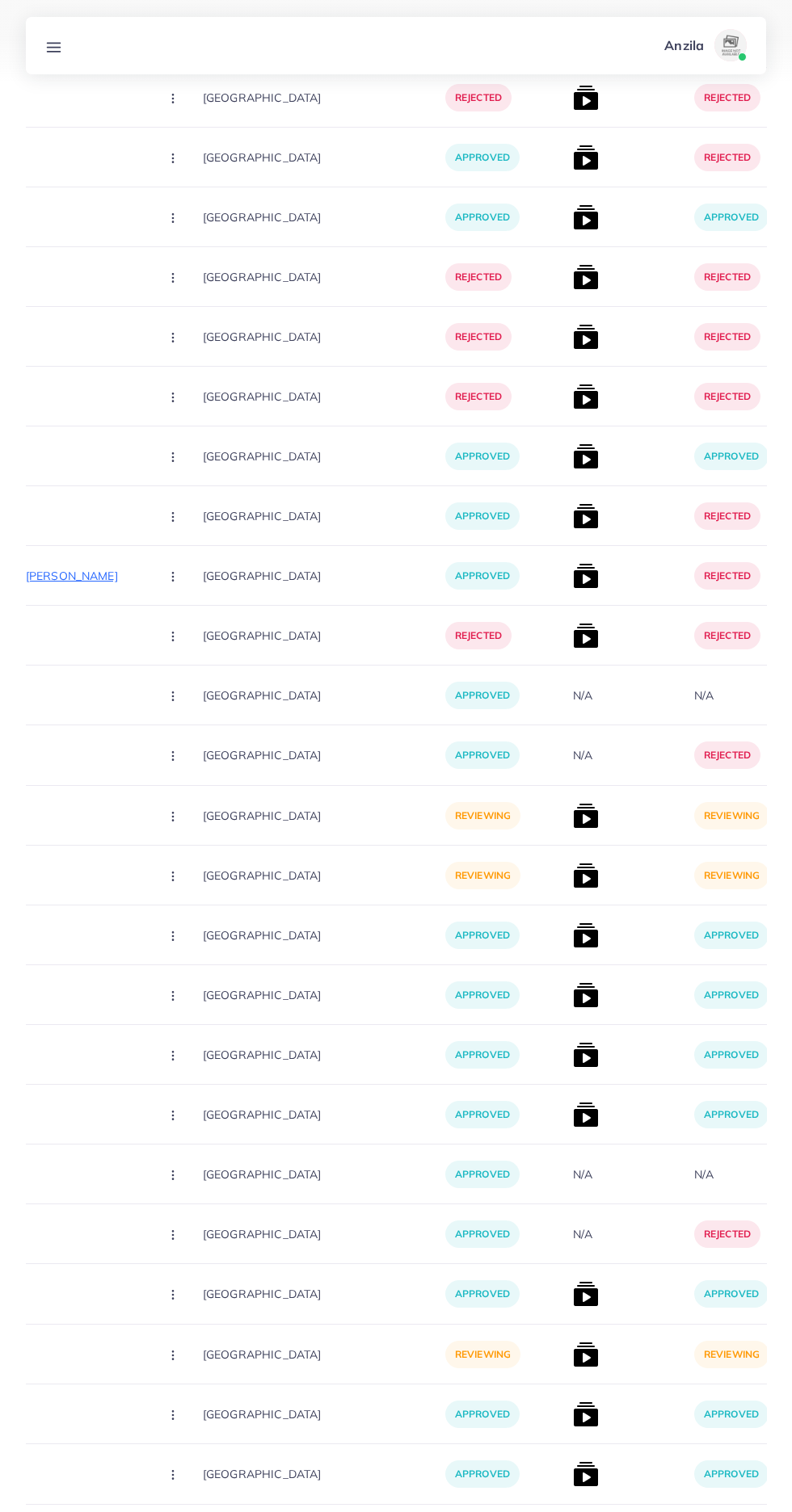
scroll to position [12303, 0]
click at [76, 1360] on p "[URL][DOMAIN_NAME]" at bounding box center [24, 1354] width 242 height 19
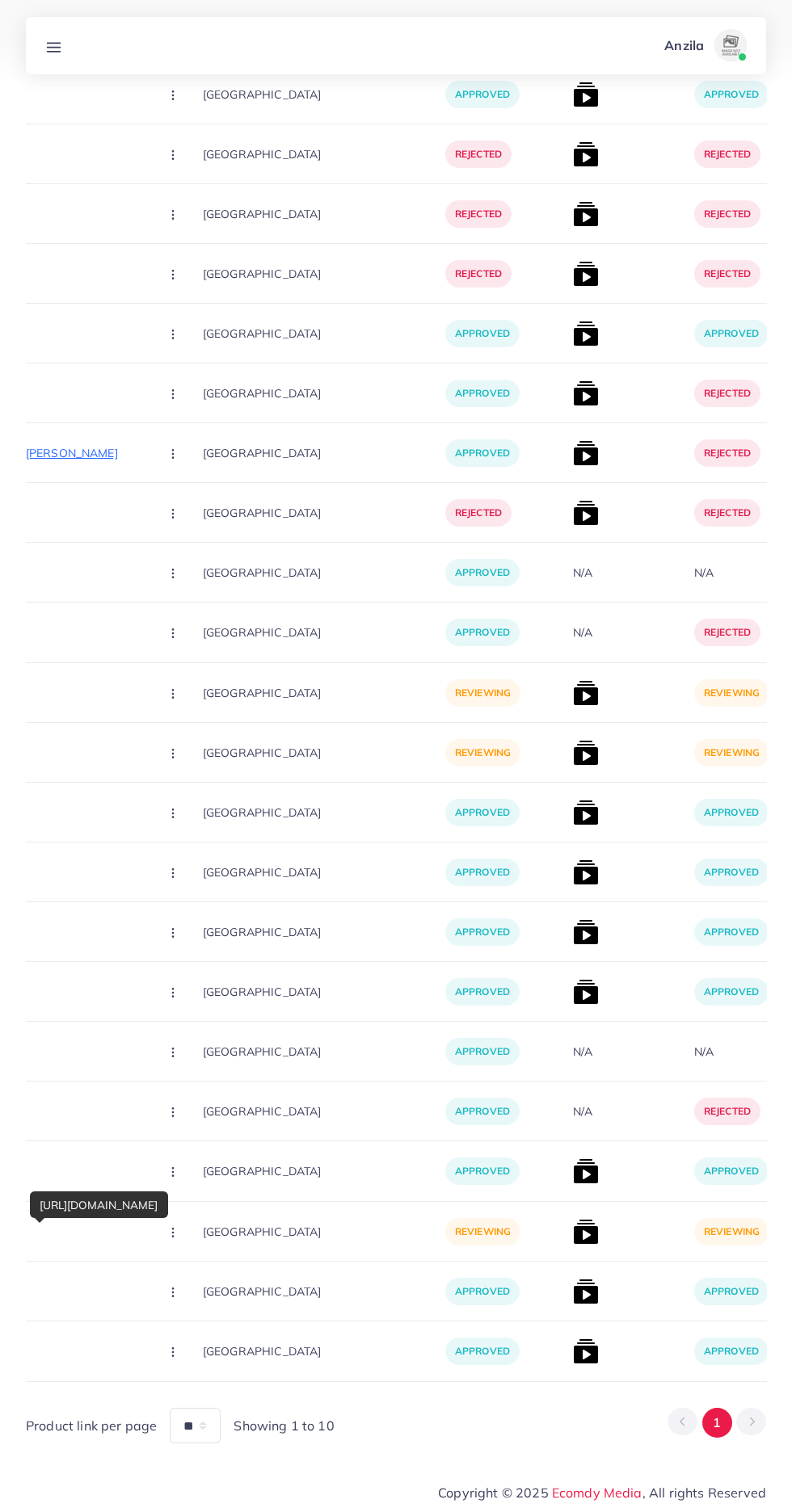
click at [82, 1232] on p "[URL][DOMAIN_NAME]" at bounding box center [24, 1232] width 242 height 19
click at [63, 1292] on p "[URL][DOMAIN_NAME]" at bounding box center [24, 1291] width 242 height 19
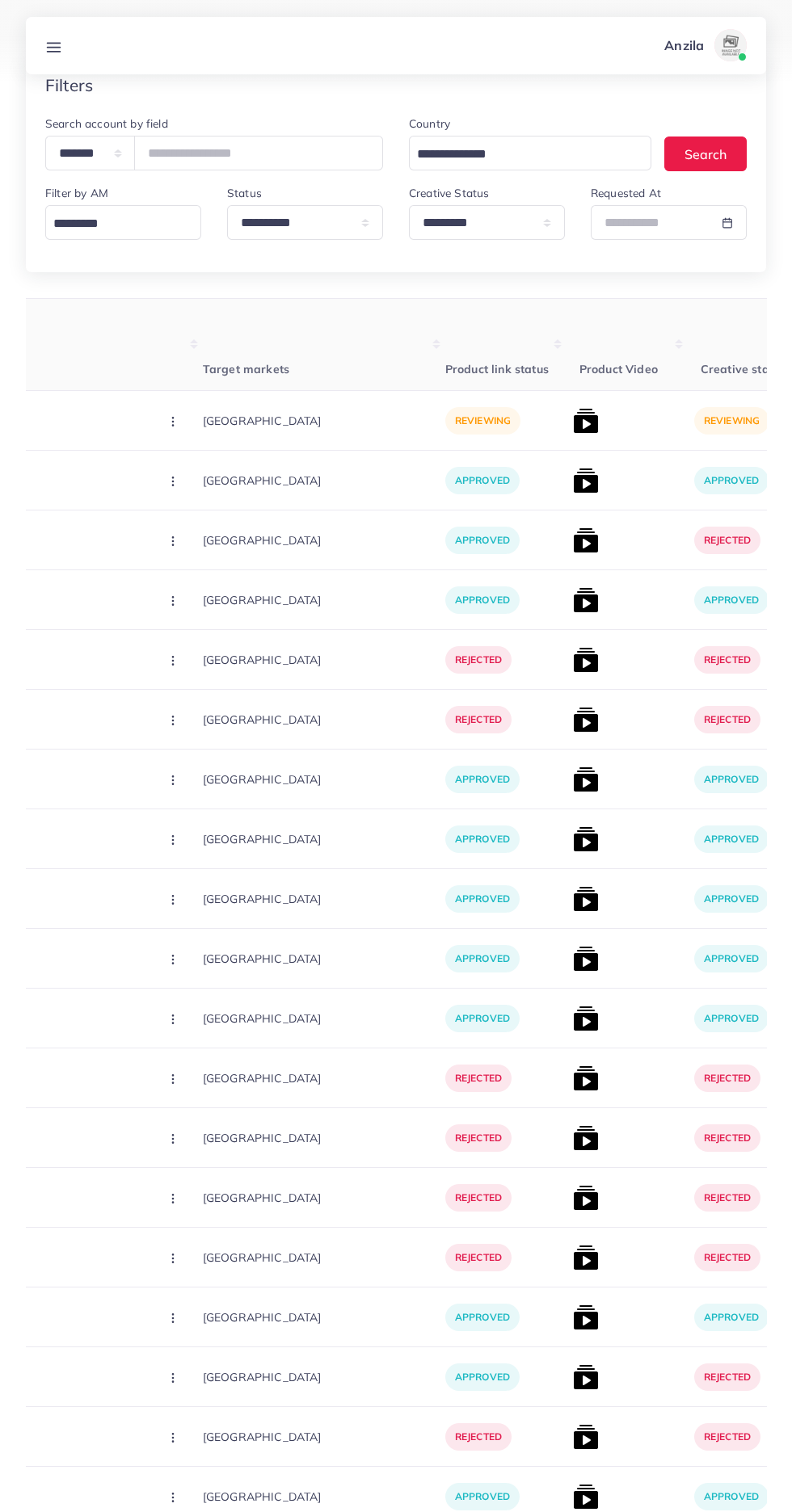
scroll to position [0, 0]
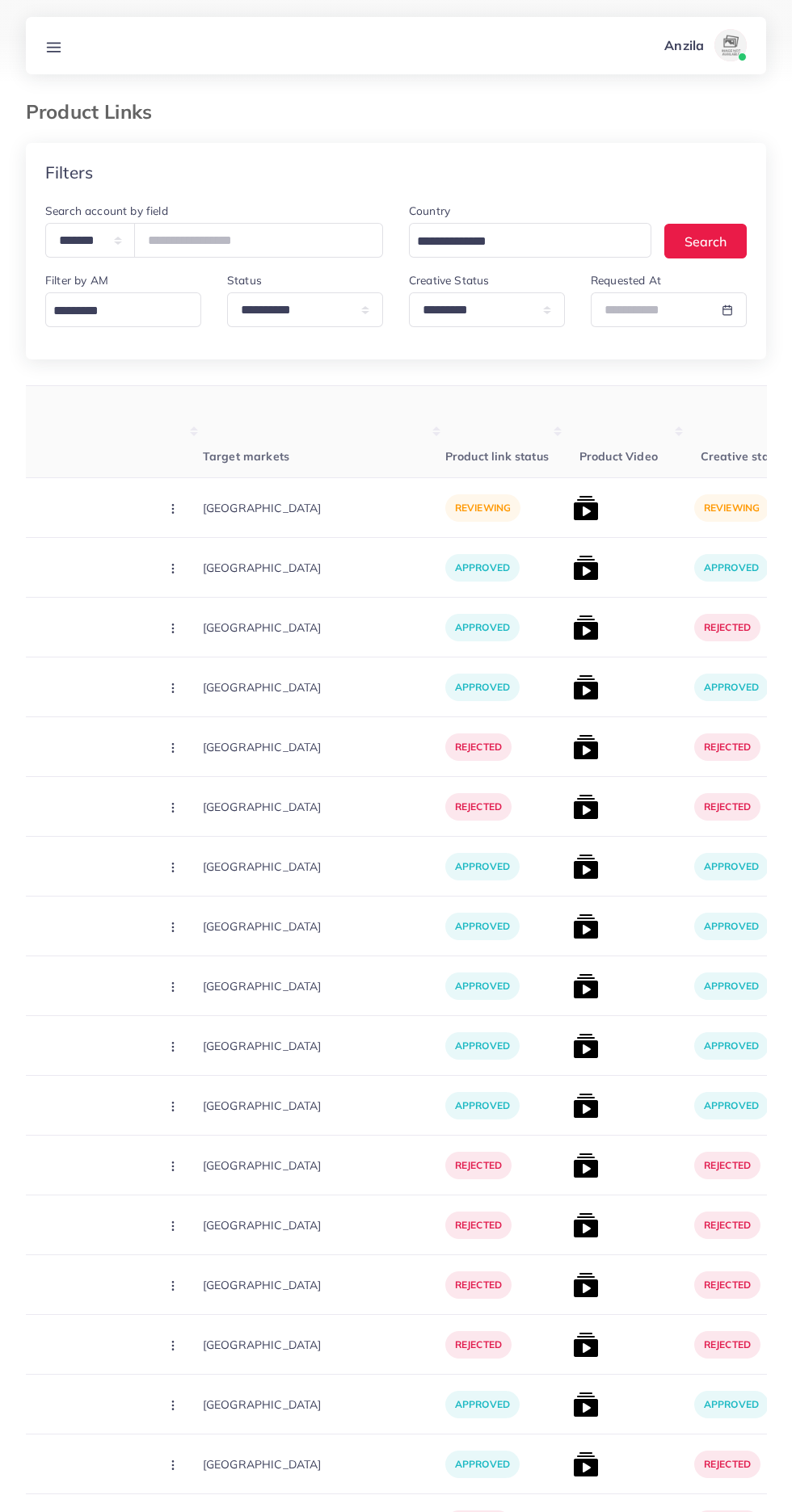
click at [76, 507] on p "[URL][DOMAIN_NAME]" at bounding box center [24, 508] width 242 height 19
click at [63, 516] on p "[URL][DOMAIN_NAME]" at bounding box center [24, 508] width 242 height 19
click at [60, 509] on p "[URL][DOMAIN_NAME]" at bounding box center [24, 508] width 242 height 19
click at [60, 513] on p "[URL][DOMAIN_NAME]" at bounding box center [24, 508] width 242 height 19
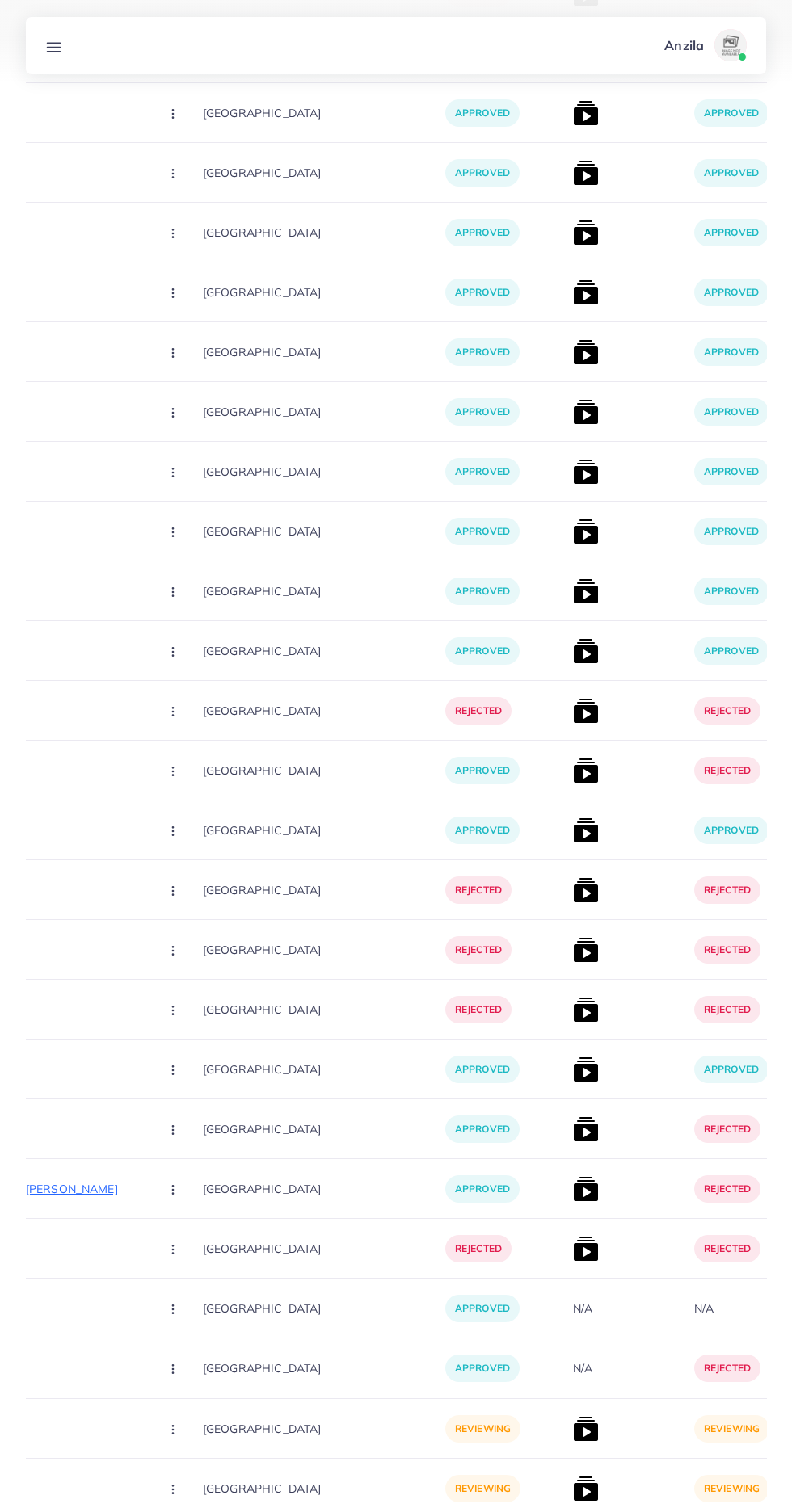
scroll to position [12427, 0]
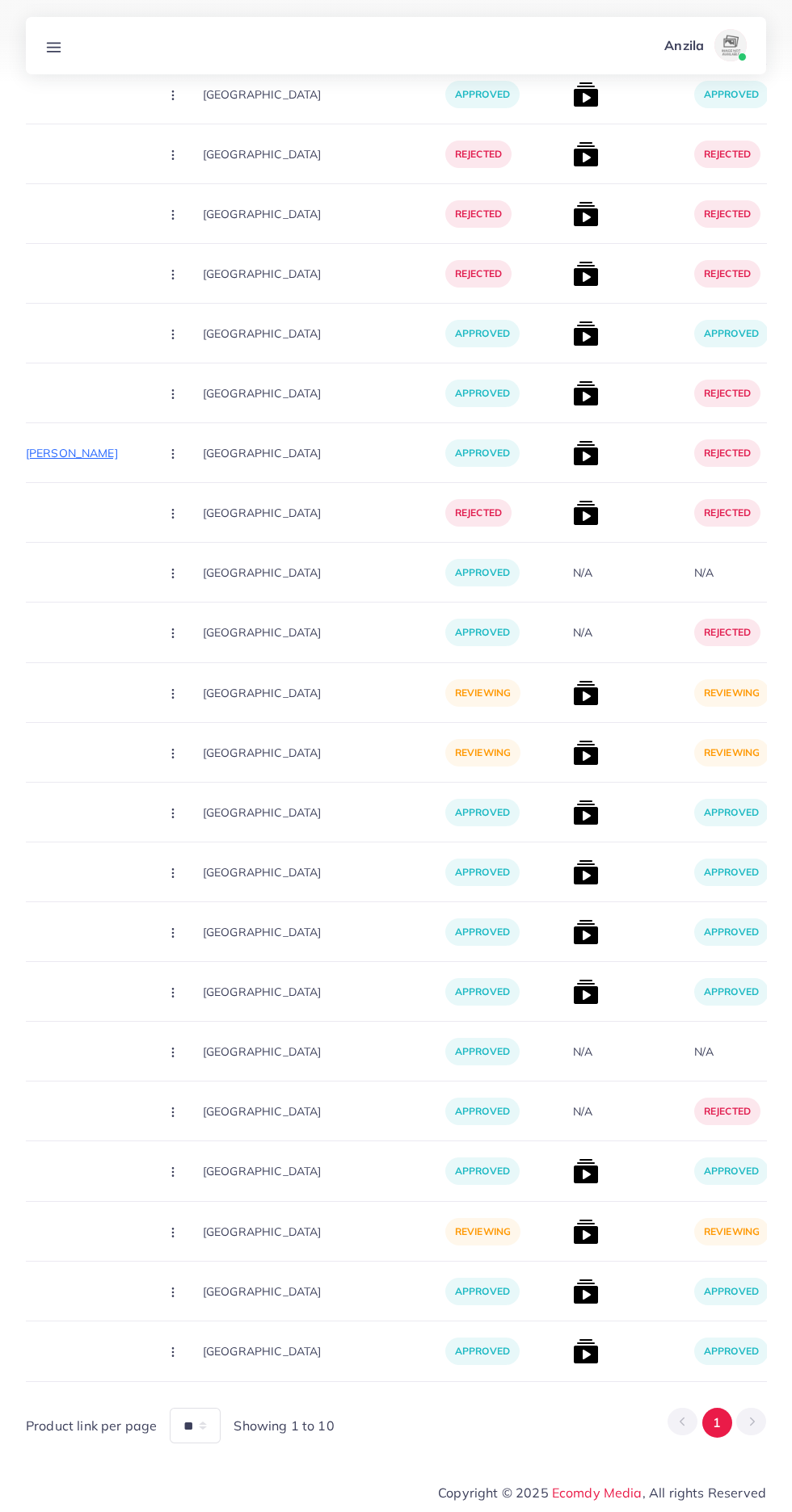
click at [63, 1235] on p "[URL][DOMAIN_NAME]" at bounding box center [24, 1232] width 242 height 19
click at [63, 1239] on p "[URL][DOMAIN_NAME]" at bounding box center [24, 1232] width 242 height 19
click at [573, 1230] on img at bounding box center [586, 1232] width 26 height 26
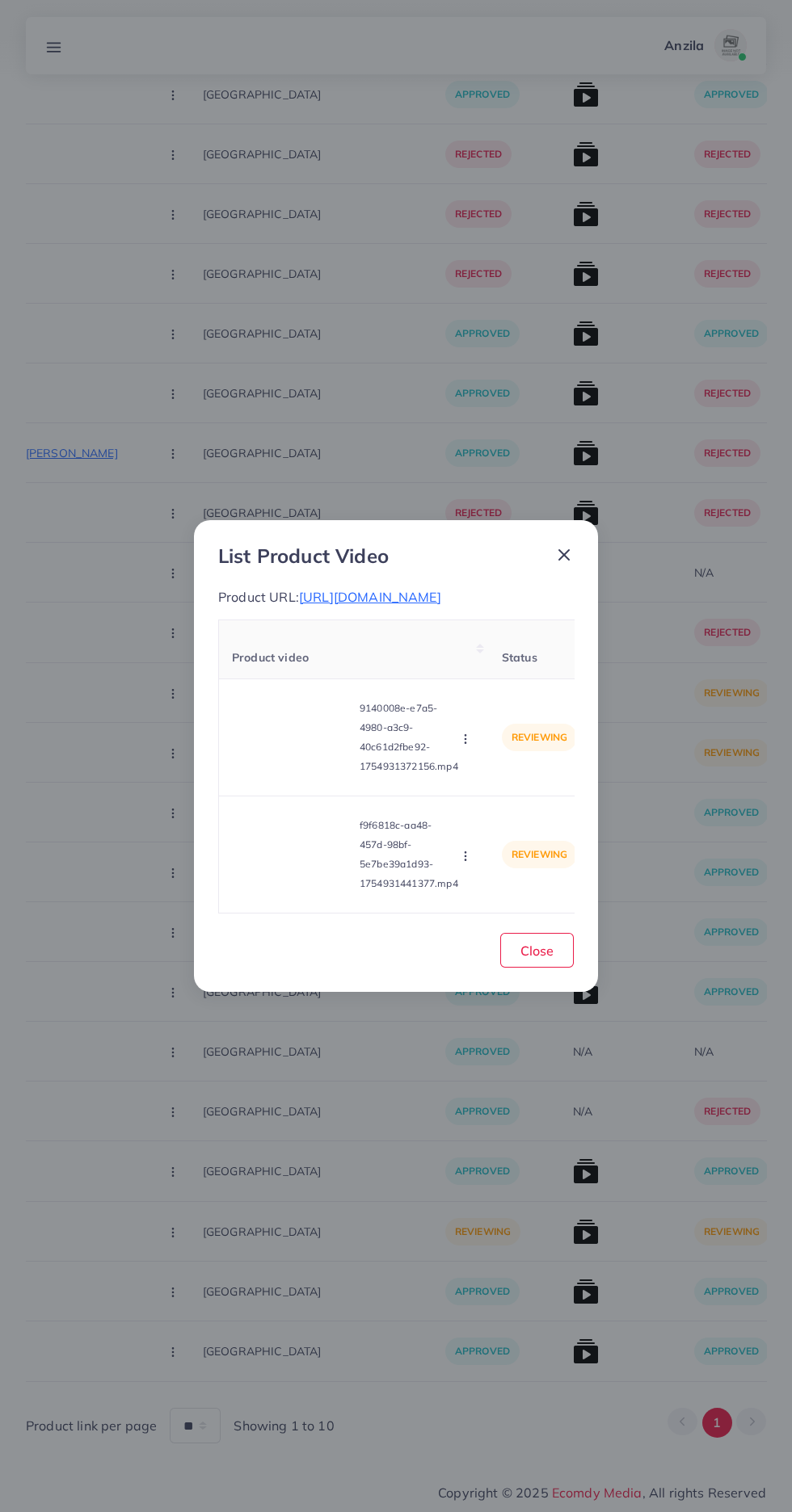
click at [307, 773] on video at bounding box center [293, 738] width 122 height 73
click at [280, 750] on icon at bounding box center [293, 737] width 26 height 26
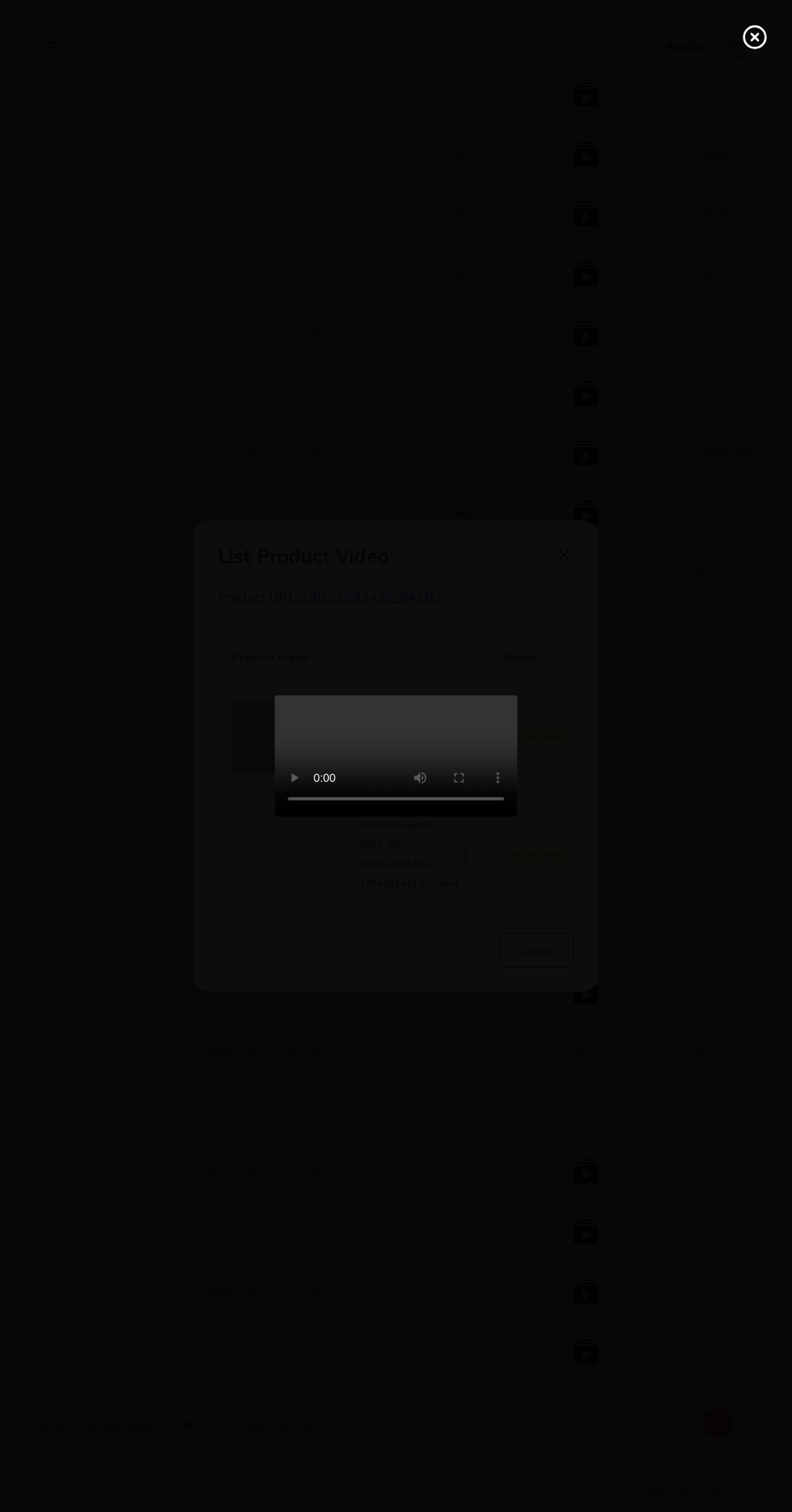
click at [755, 37] on line at bounding box center [754, 36] width 6 height 6
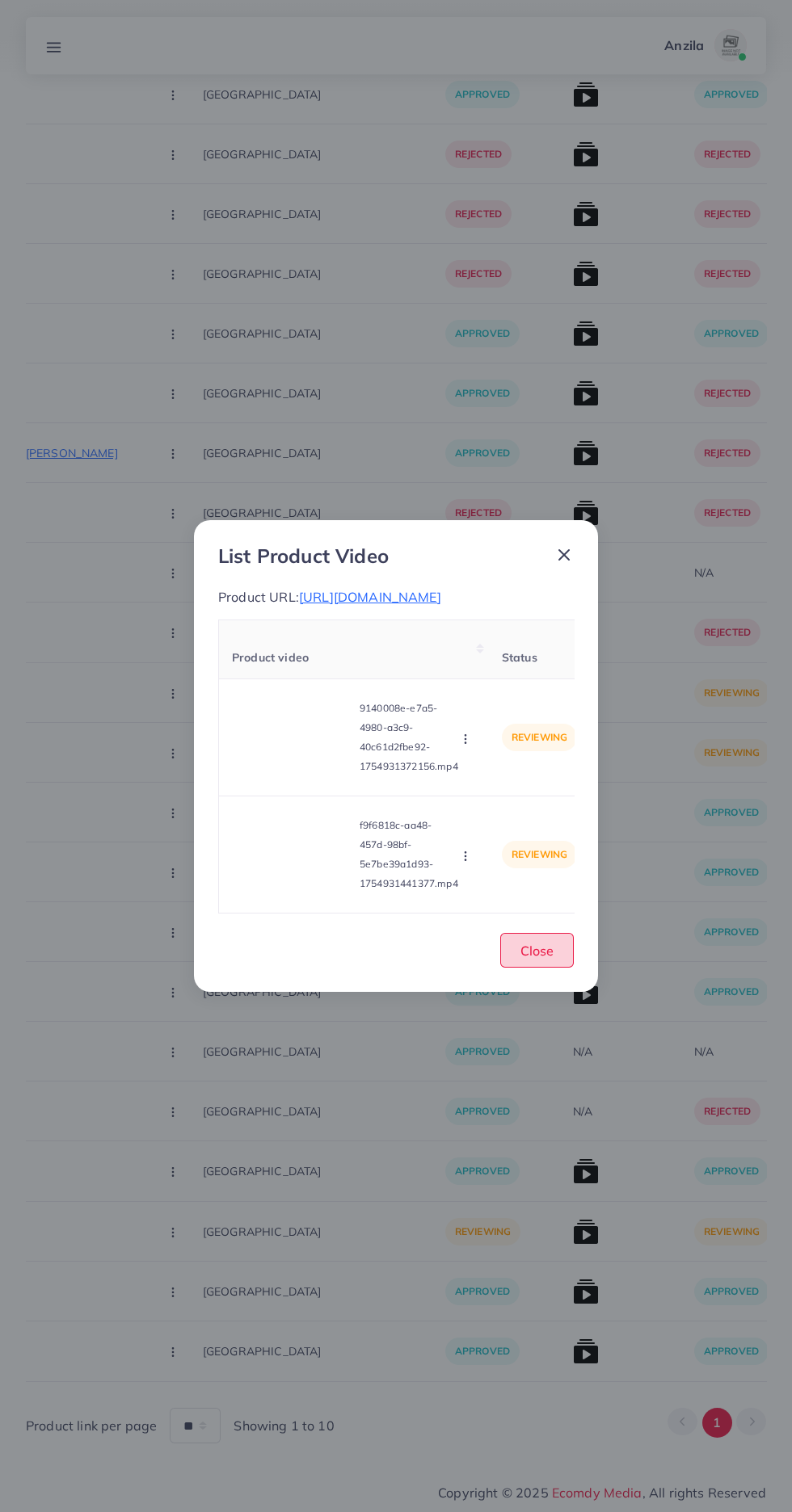
click at [518, 968] on button "Close" at bounding box center [537, 950] width 74 height 35
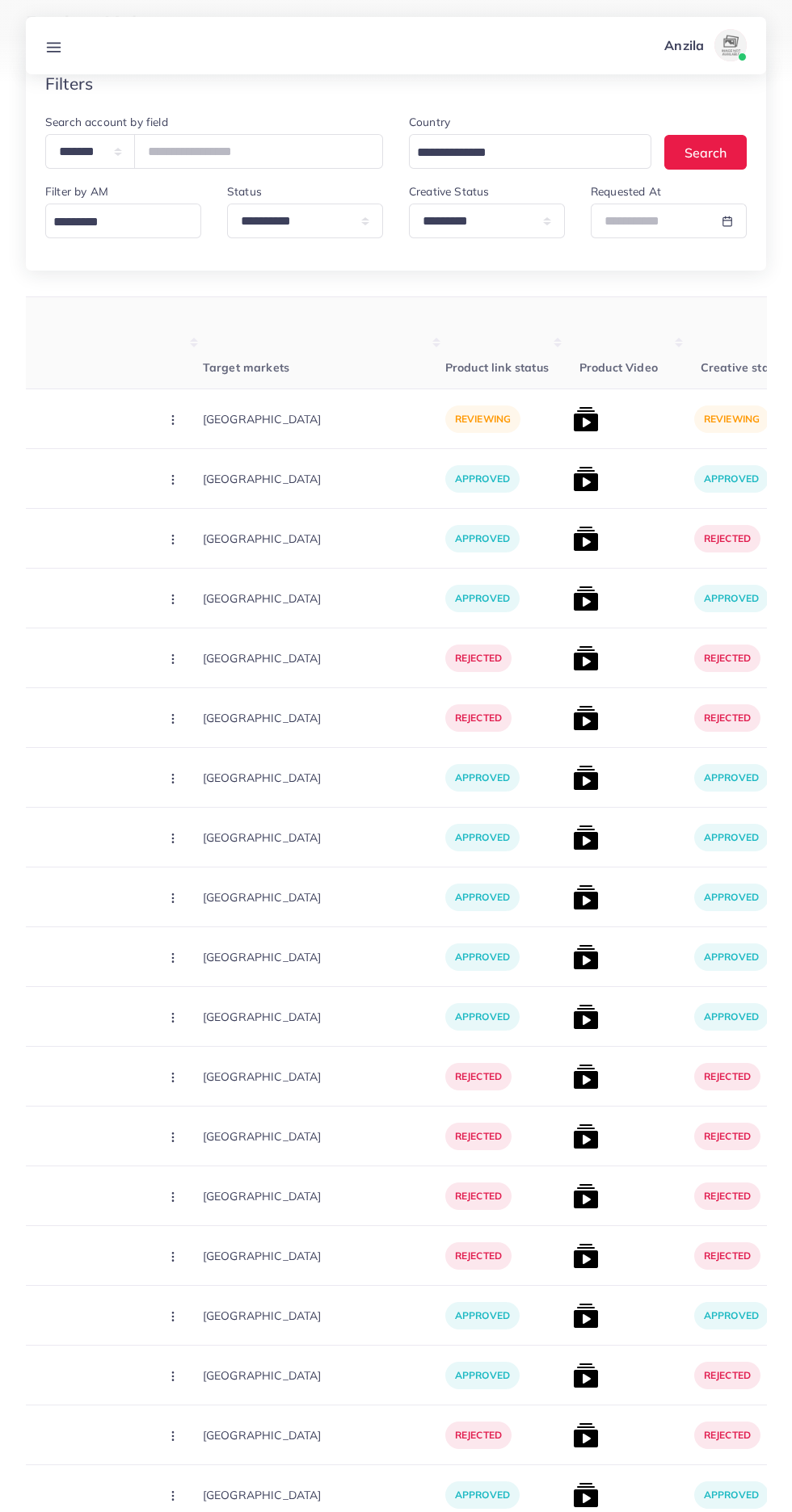
scroll to position [0, 0]
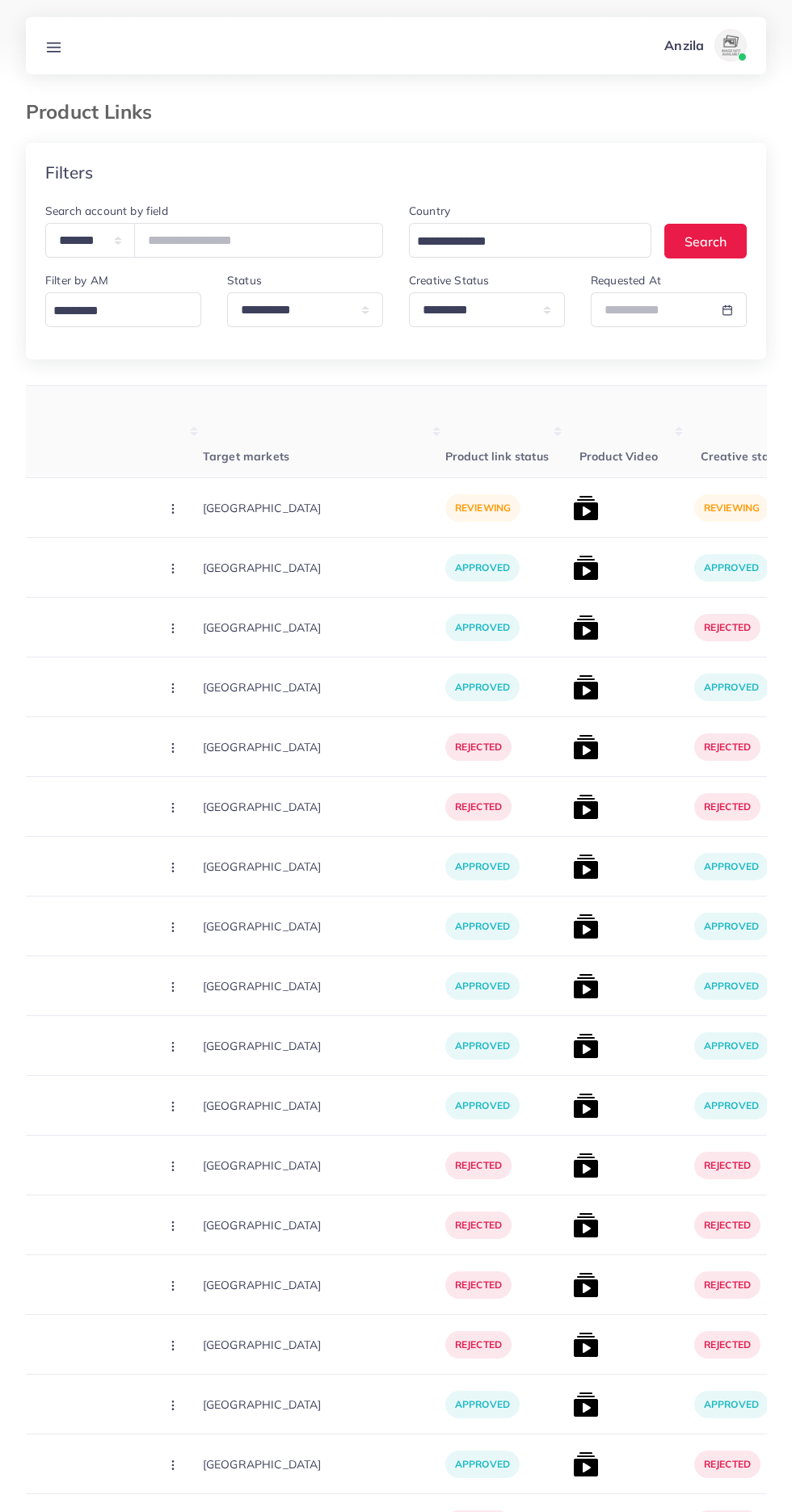
click at [73, 514] on p "[URL][DOMAIN_NAME]" at bounding box center [24, 508] width 242 height 19
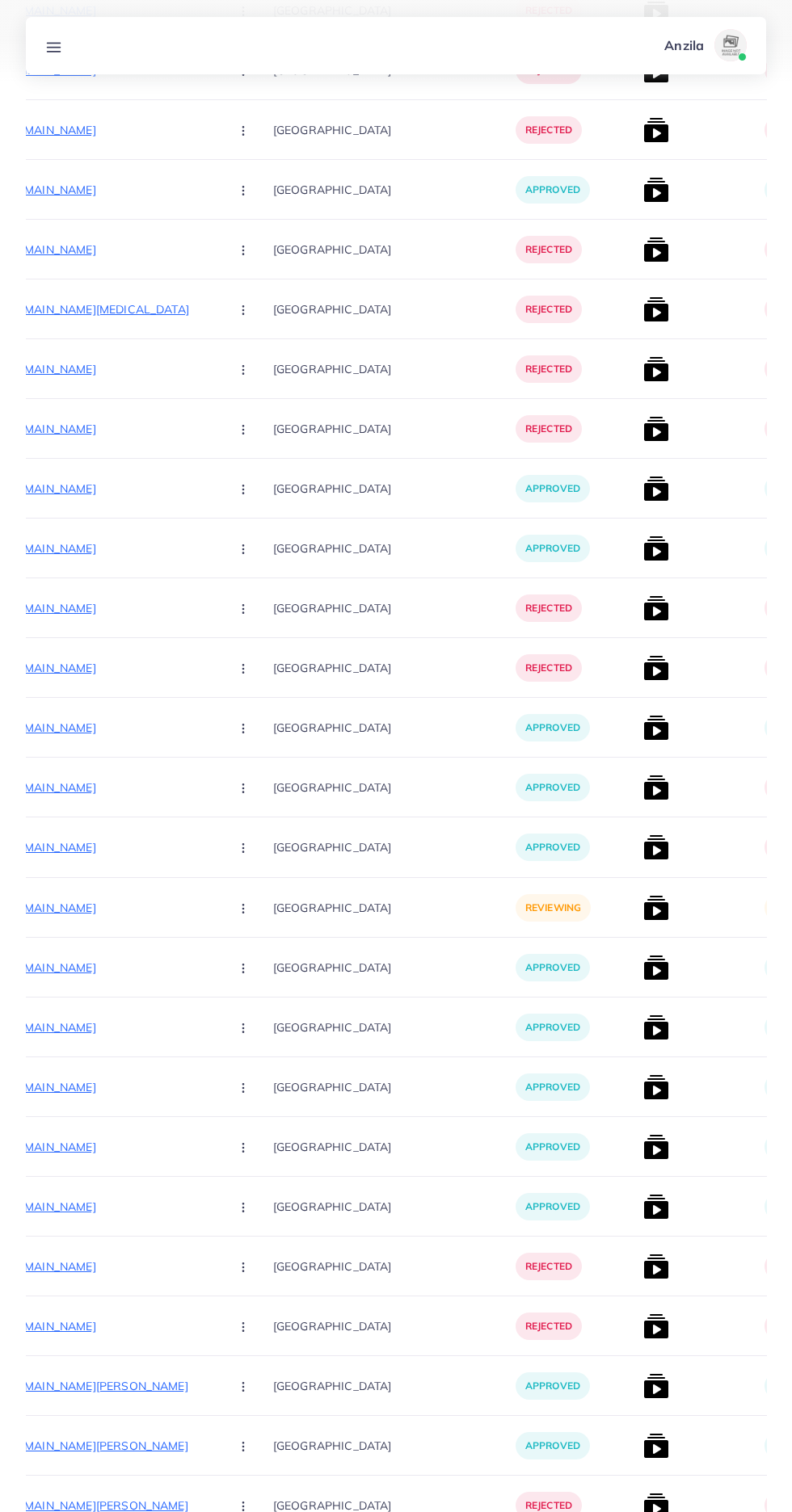
scroll to position [0, 241]
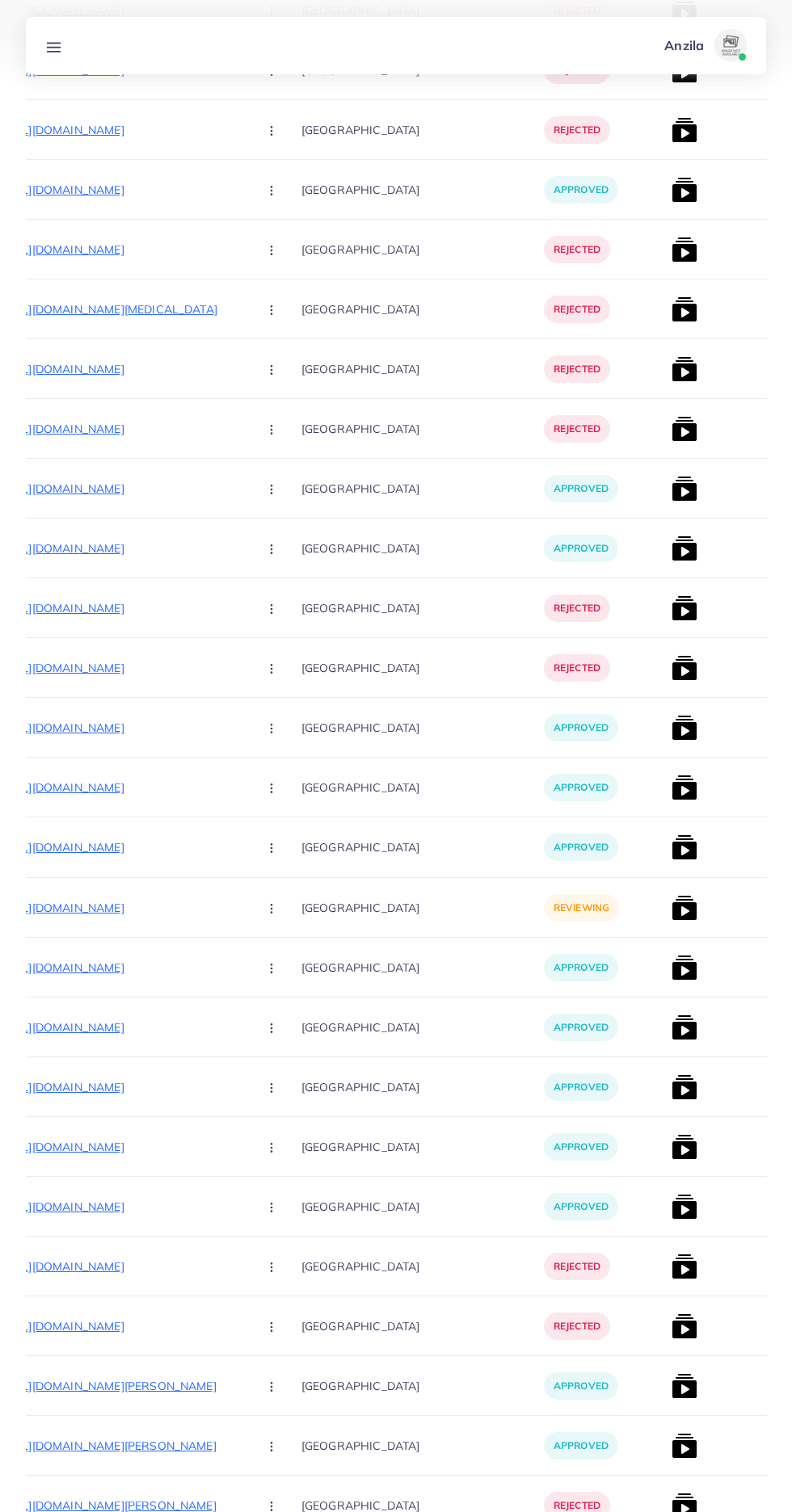
click at [98, 909] on p "[URL][DOMAIN_NAME]" at bounding box center [123, 908] width 242 height 19
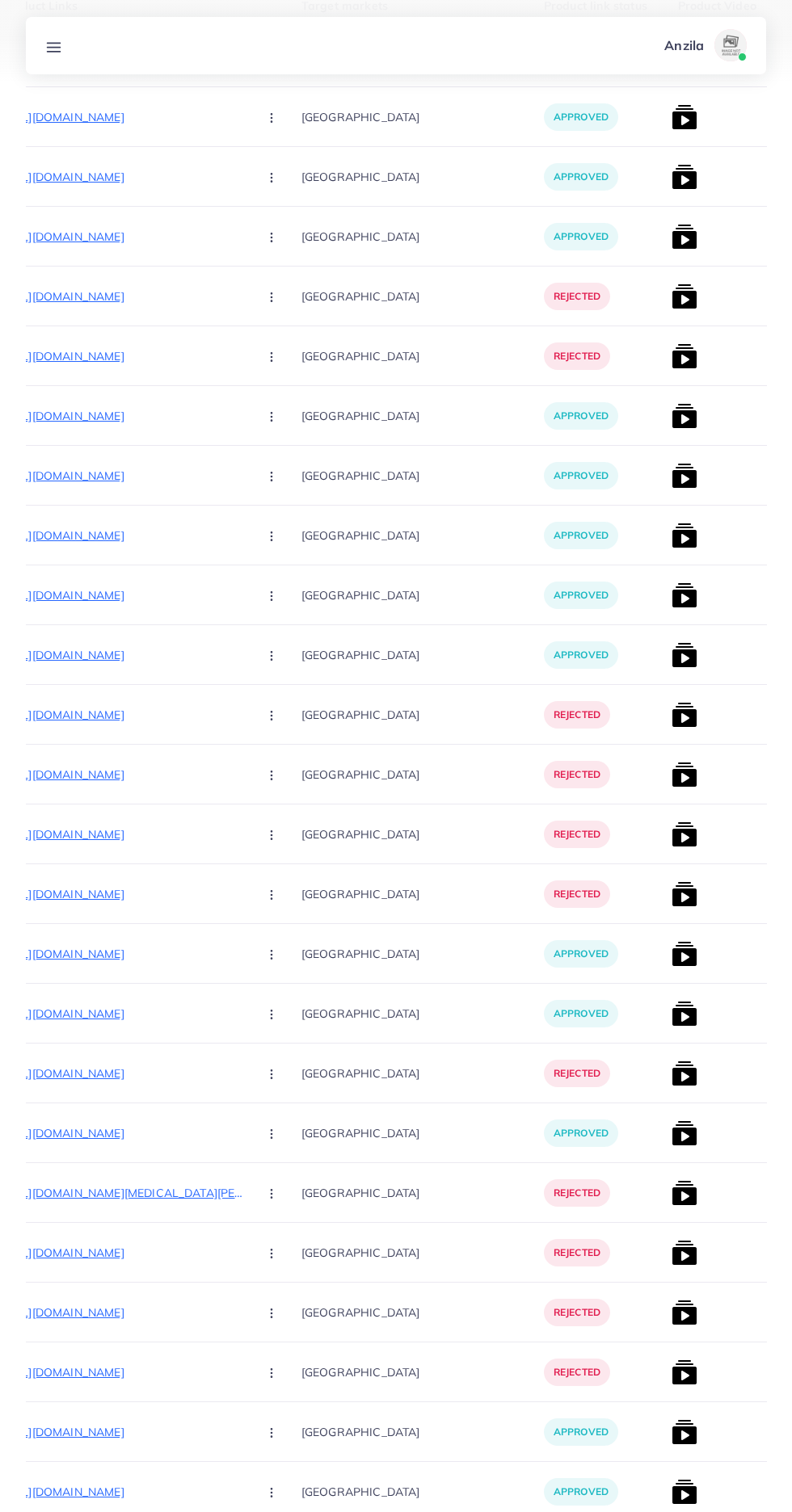
scroll to position [0, 0]
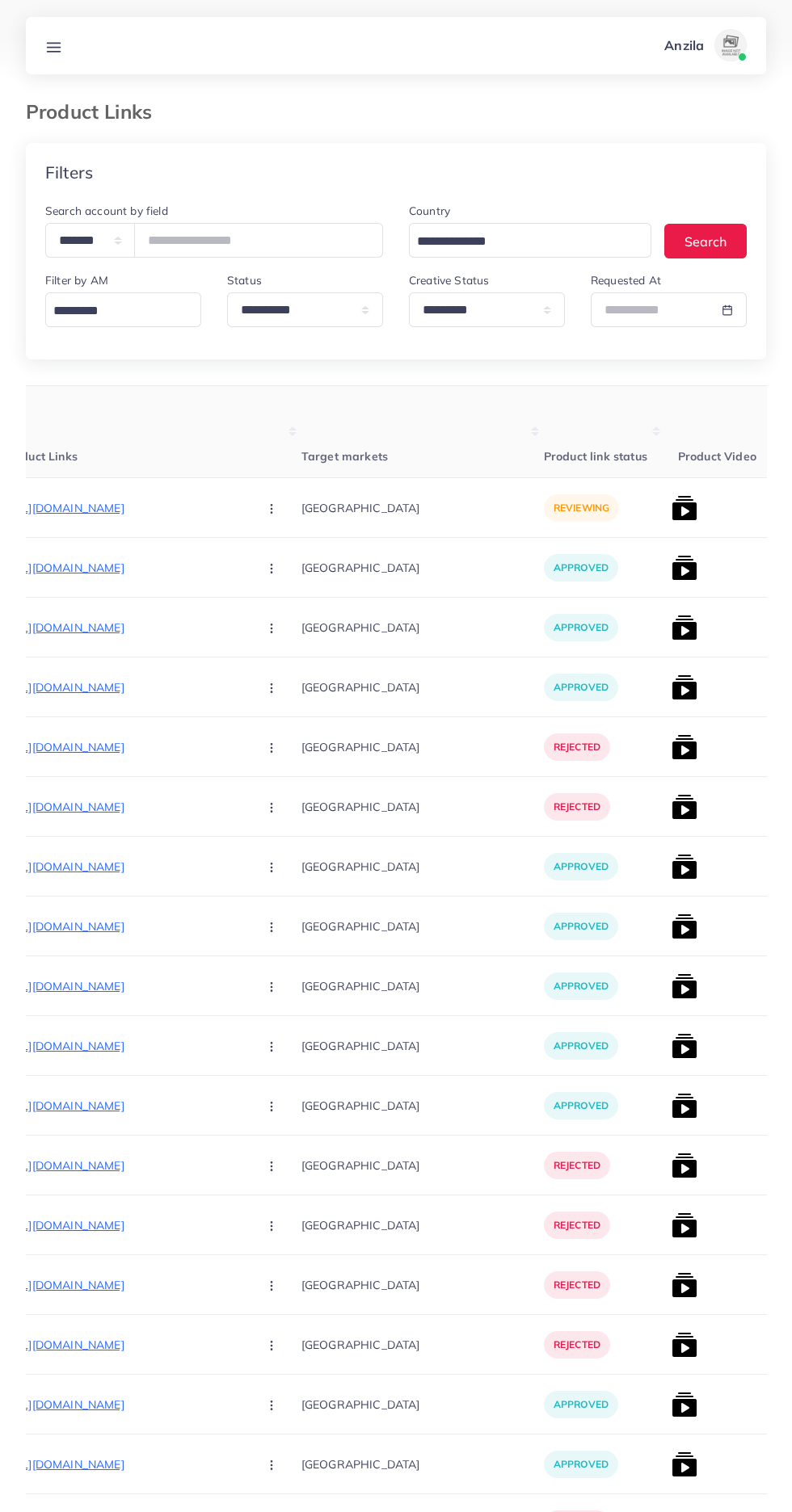
click at [53, 47] on line at bounding box center [54, 47] width 13 height 0
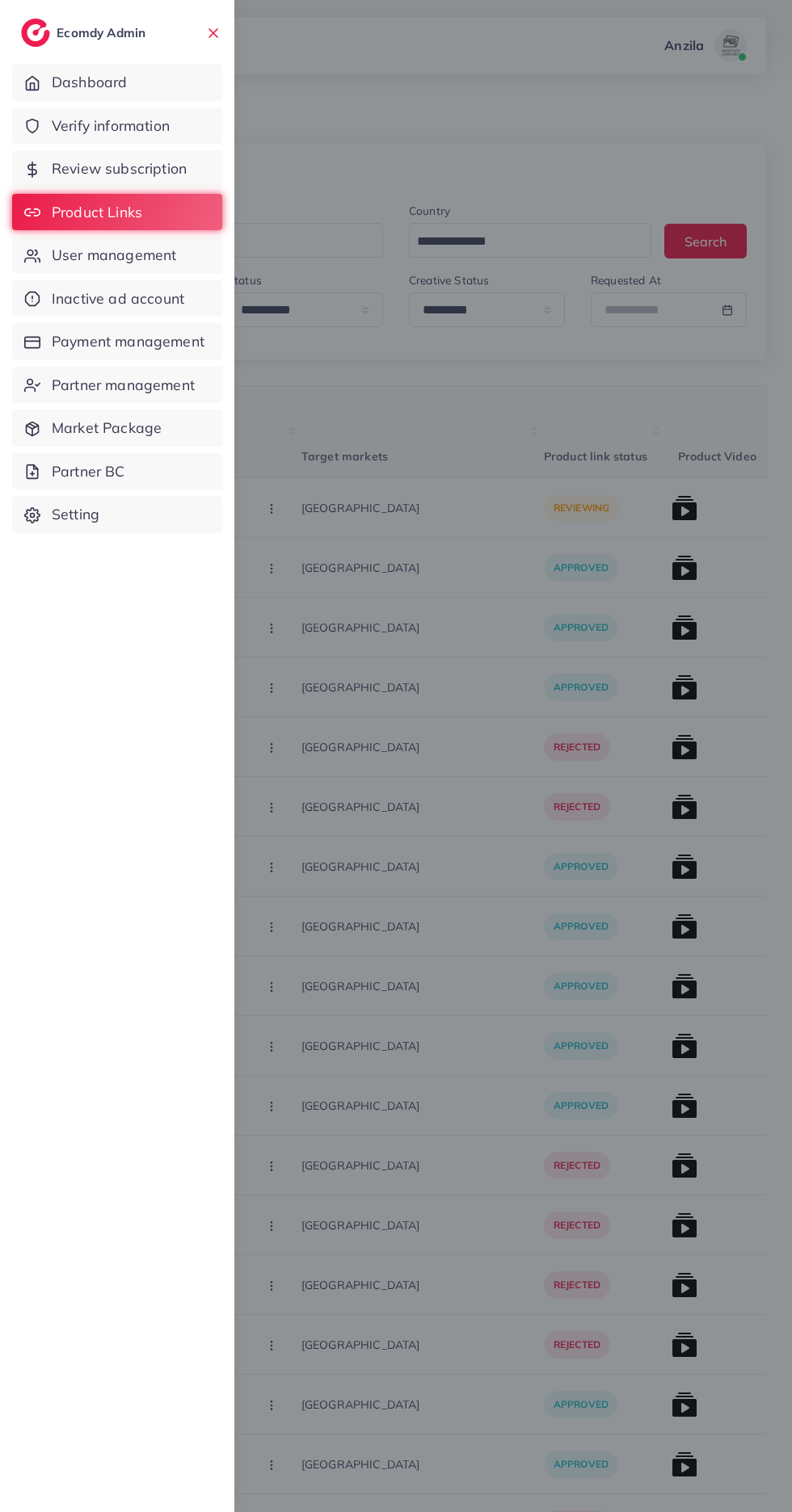
click at [136, 130] on span "Verify information" at bounding box center [111, 126] width 118 height 21
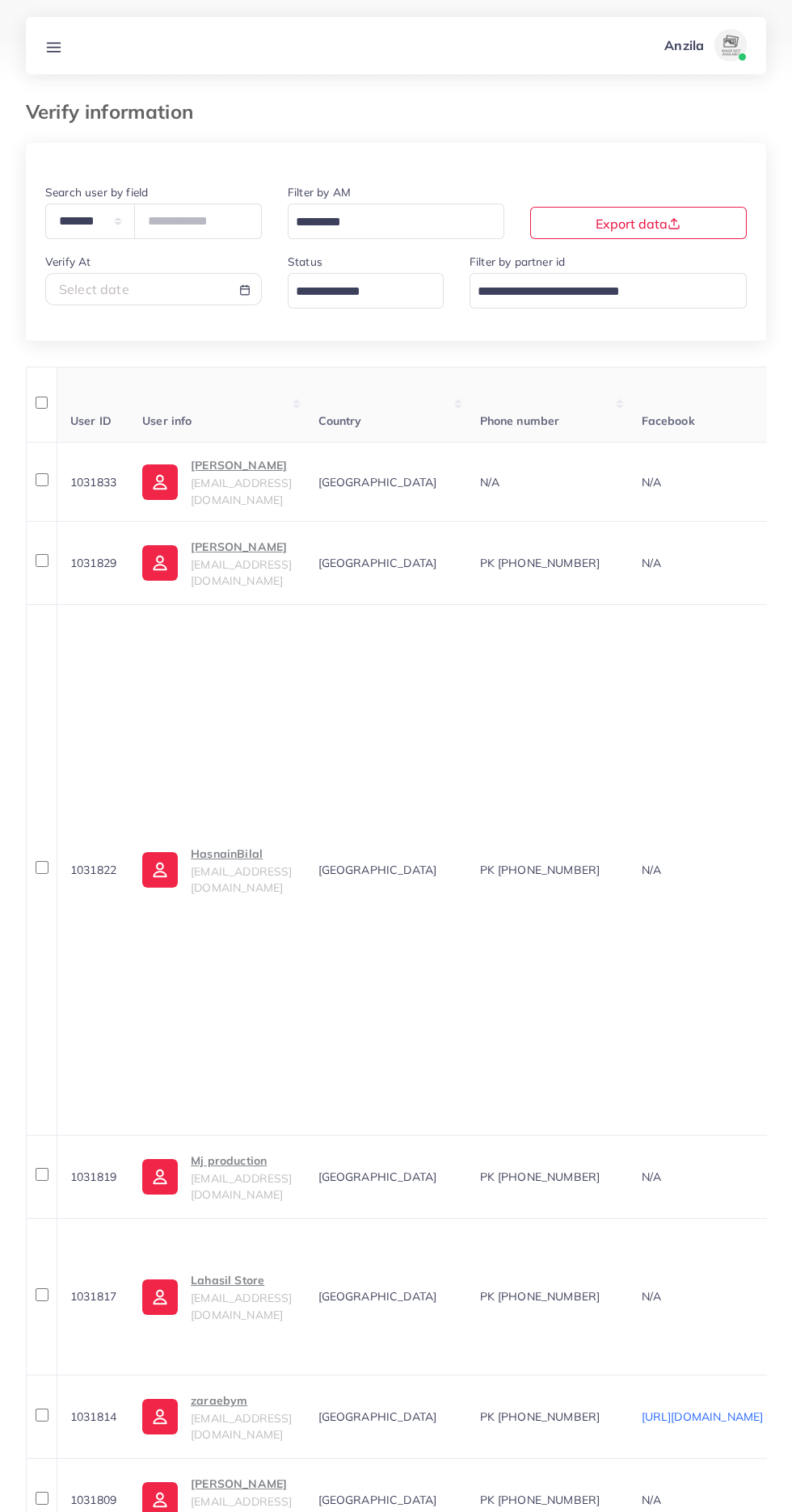
click at [324, 296] on input "Search for option" at bounding box center [356, 292] width 133 height 25
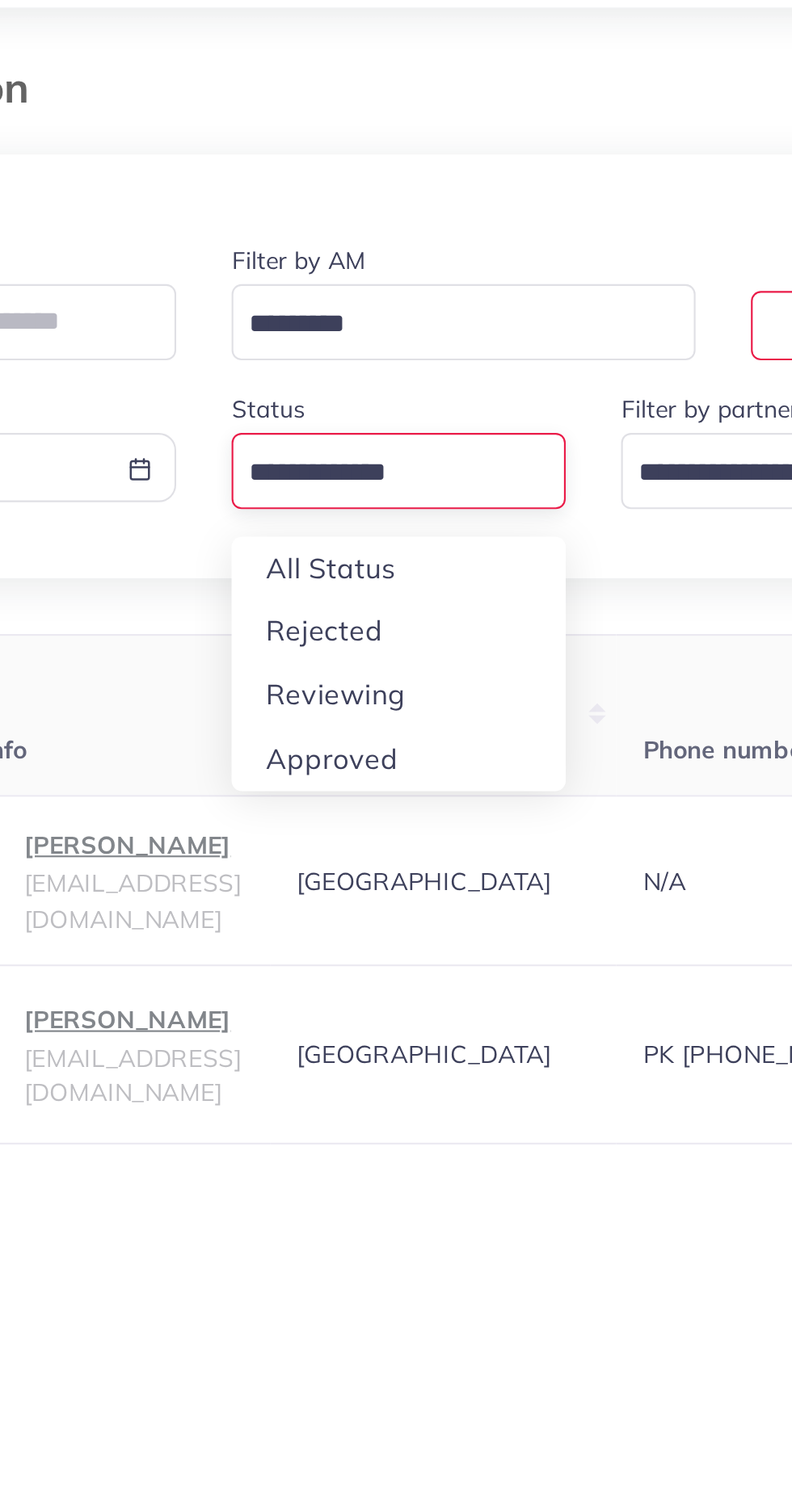
click at [364, 399] on div "**********" at bounding box center [396, 1212] width 740 height 2138
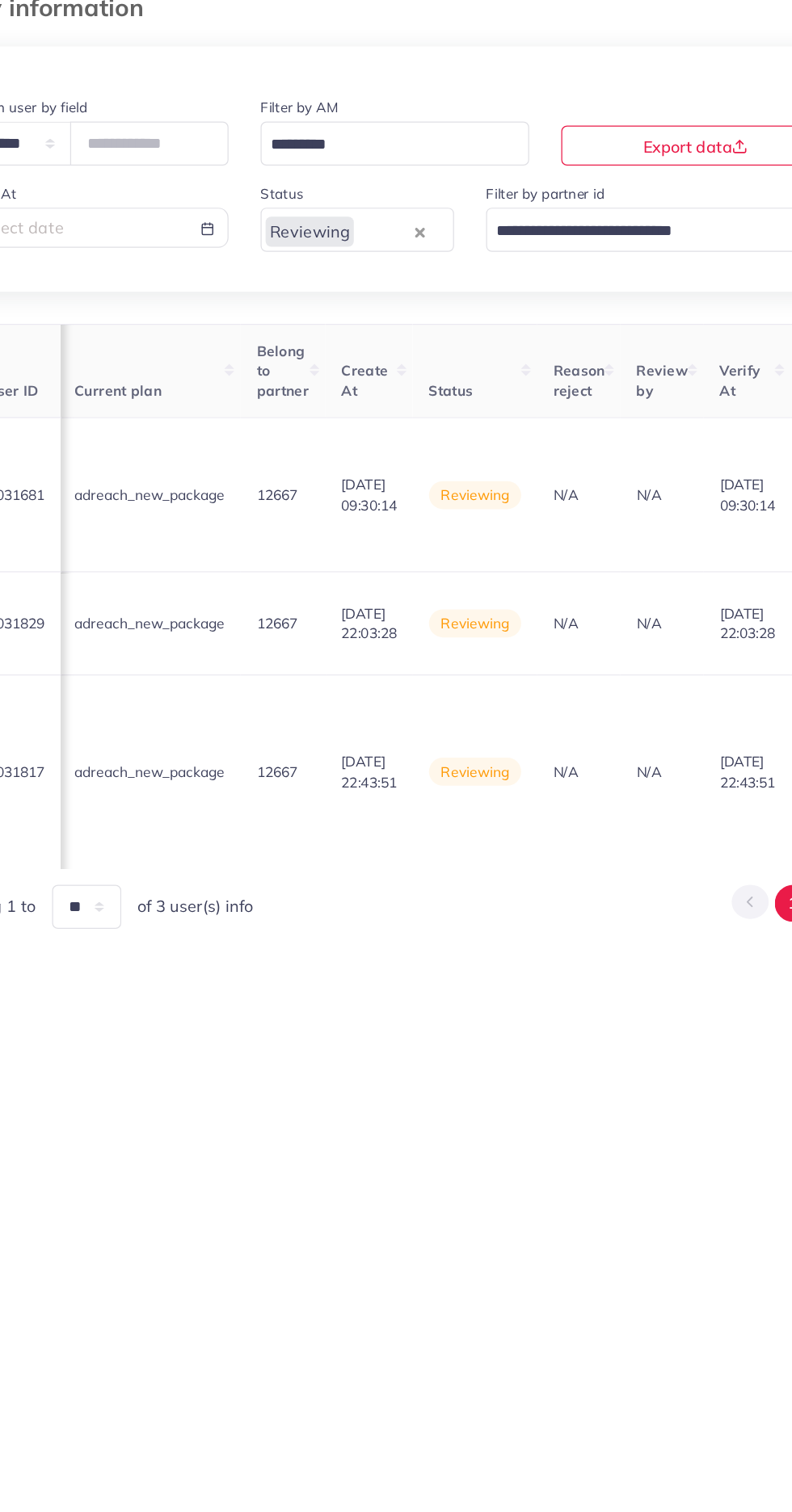
scroll to position [0, 1727]
